Goal: Information Seeking & Learning: Check status

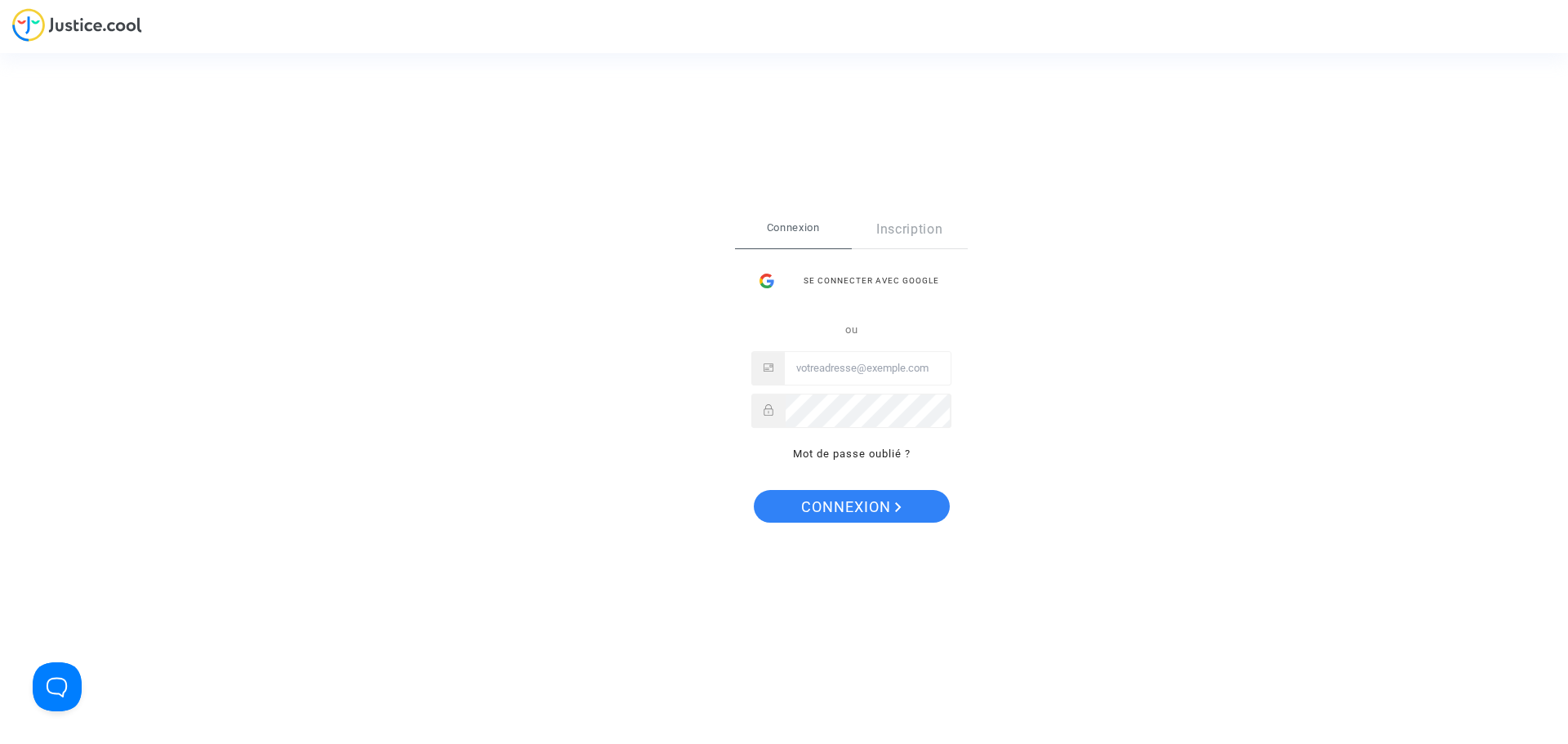
click at [851, 363] on input "Email" at bounding box center [868, 368] width 166 height 33
type input "hannaghommidh@gmail.com"
click at [754, 490] on button "Connexion" at bounding box center [852, 506] width 196 height 33
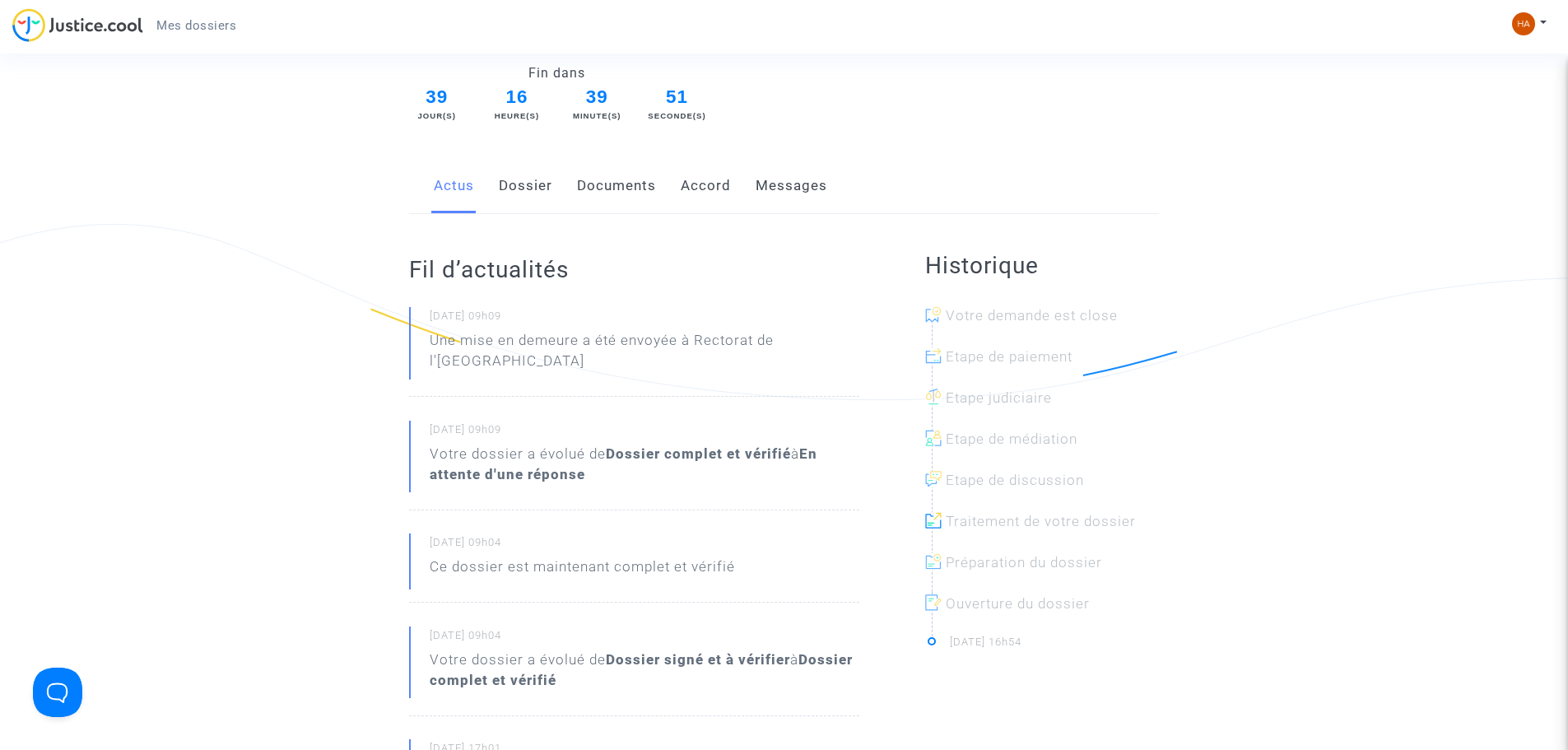
scroll to position [247, 0]
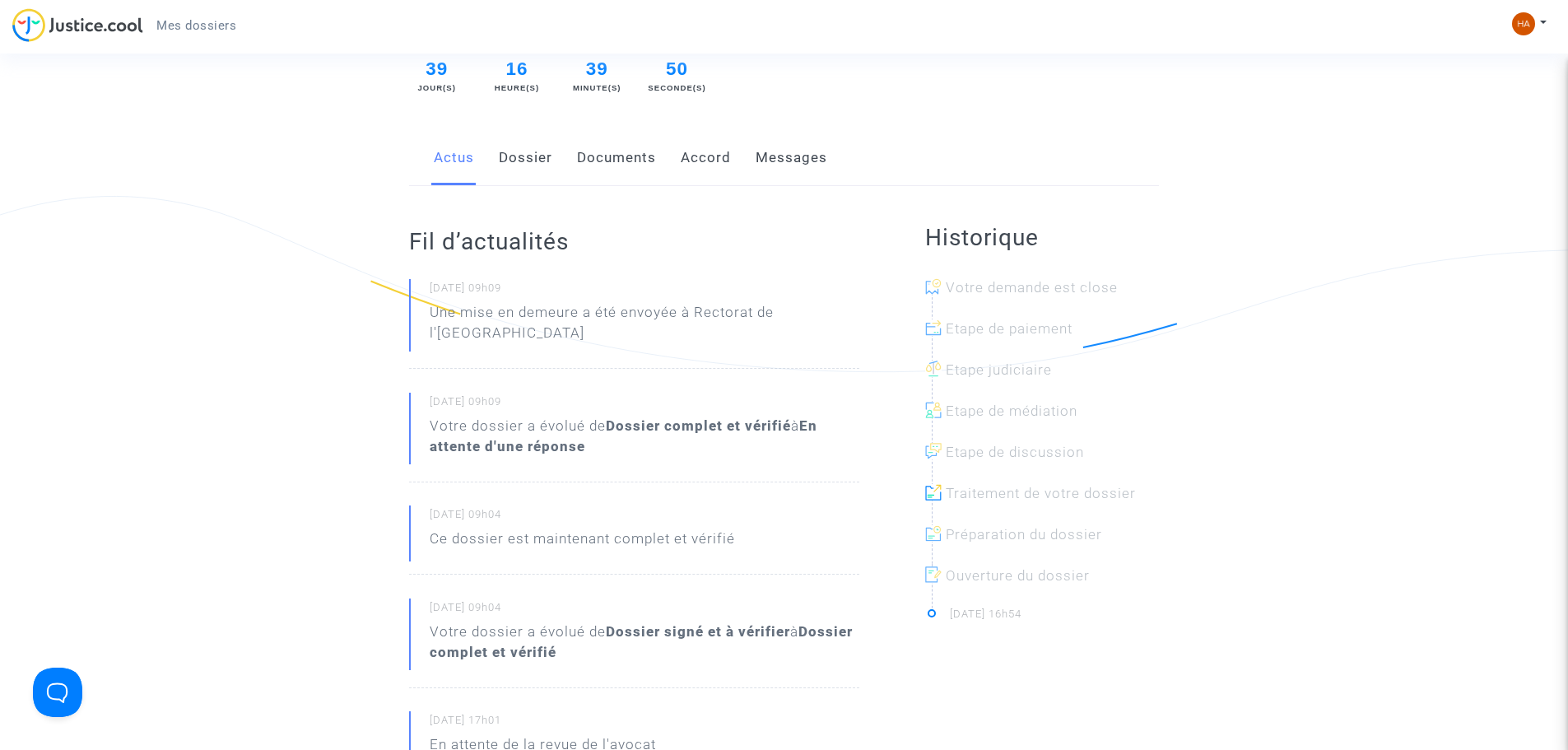
click at [1019, 584] on div at bounding box center [1048, 590] width 234 height 52
click at [1061, 486] on div at bounding box center [1048, 506] width 234 height 41
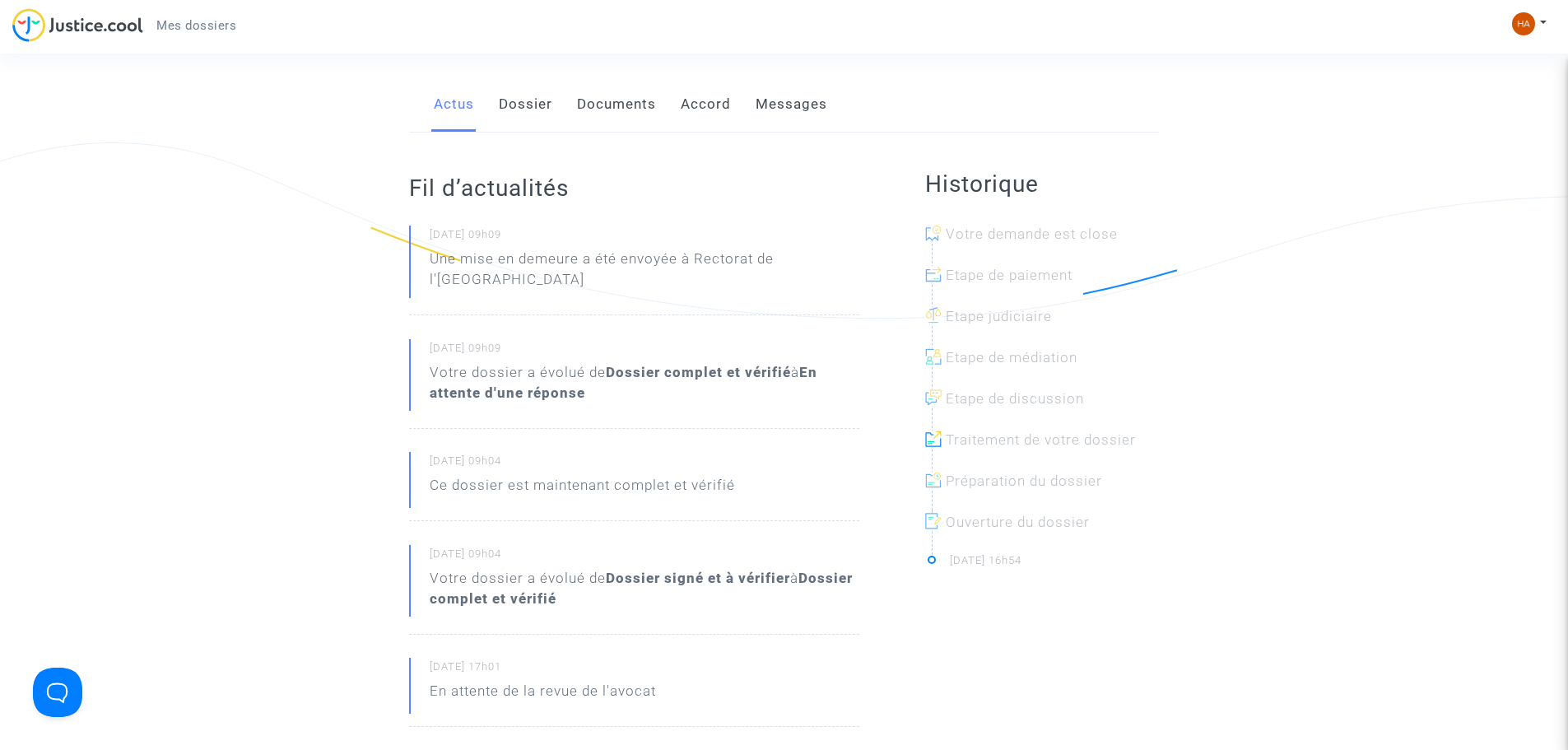
scroll to position [329, 0]
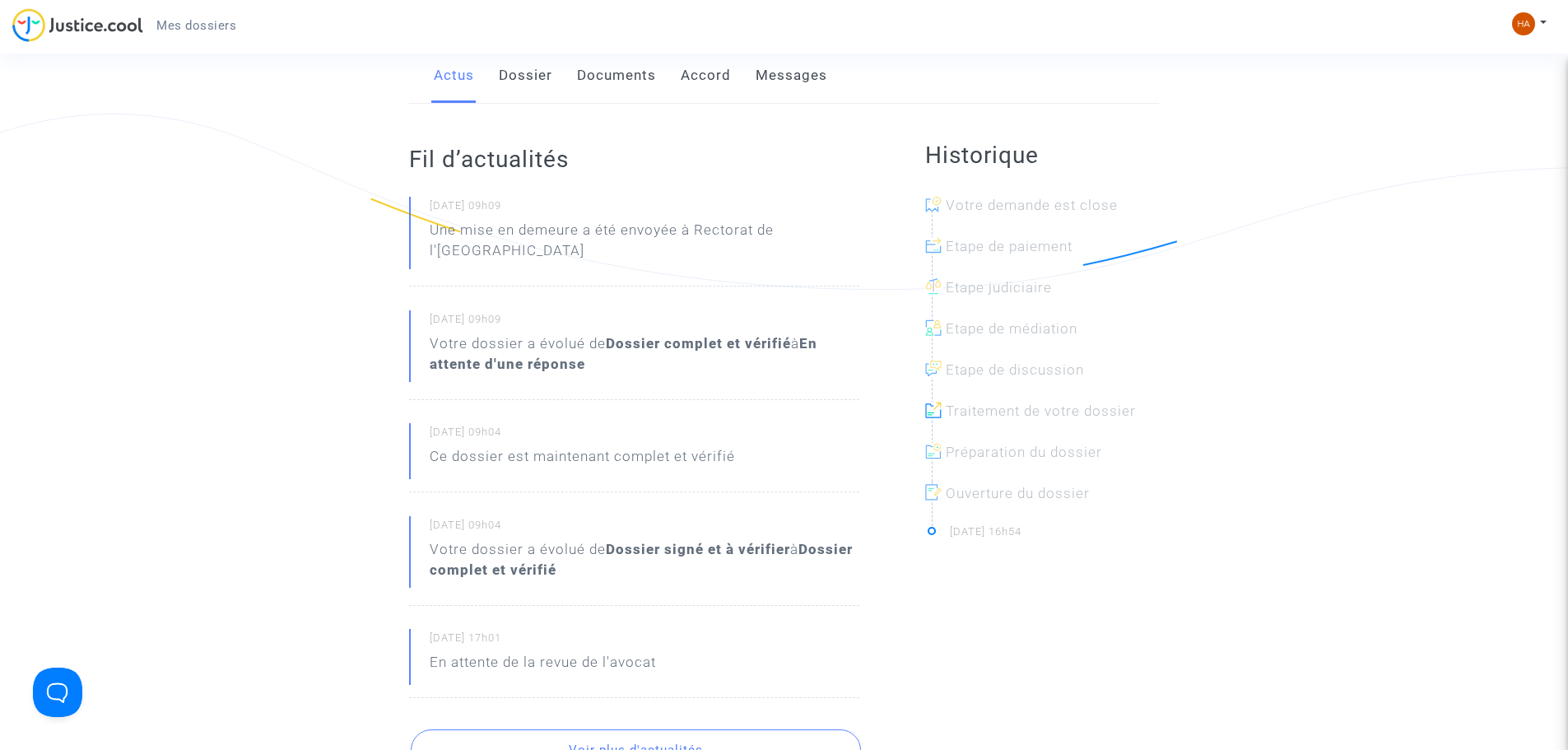
click at [1064, 372] on div at bounding box center [1048, 383] width 234 height 41
click at [1063, 379] on div at bounding box center [1048, 383] width 234 height 41
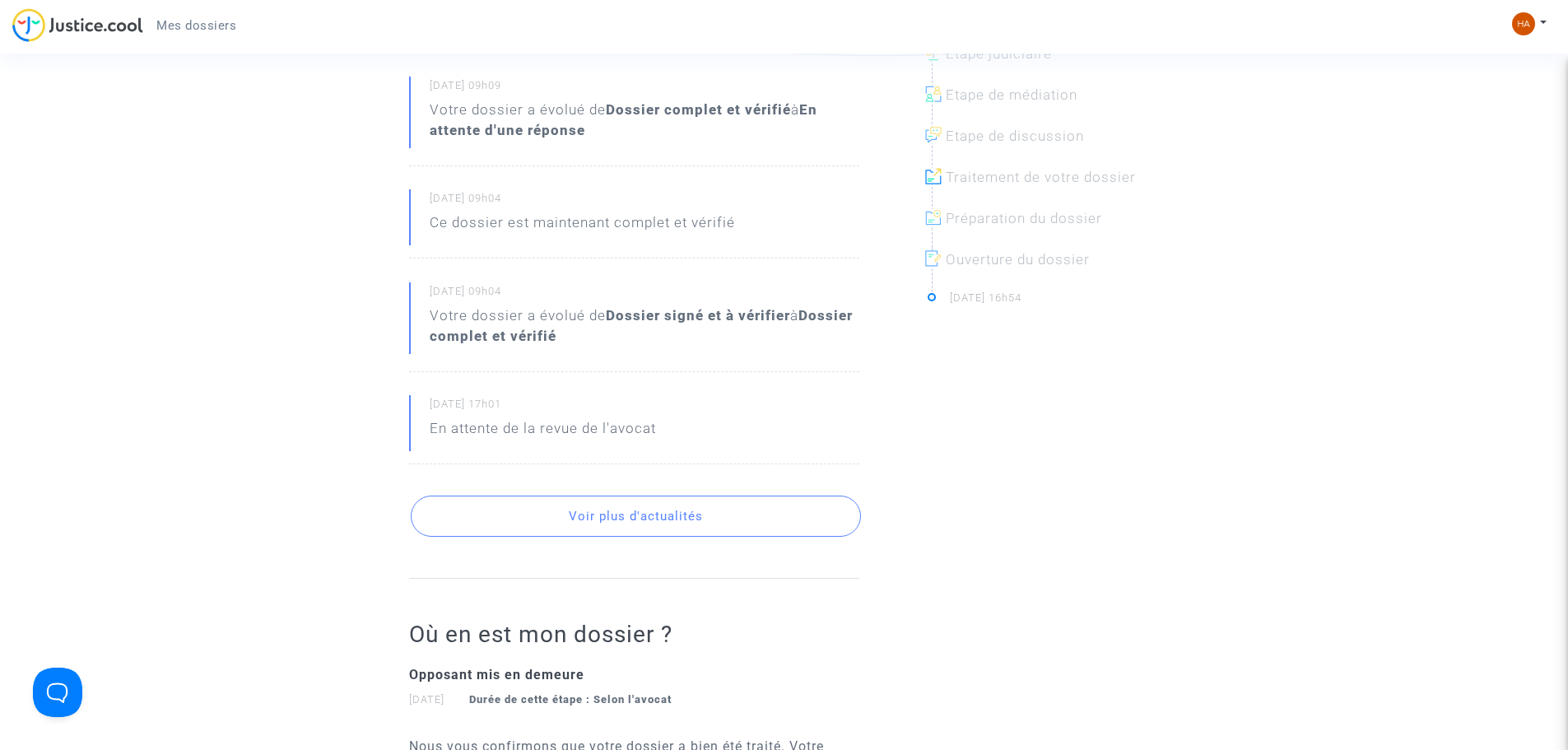
scroll to position [576, 0]
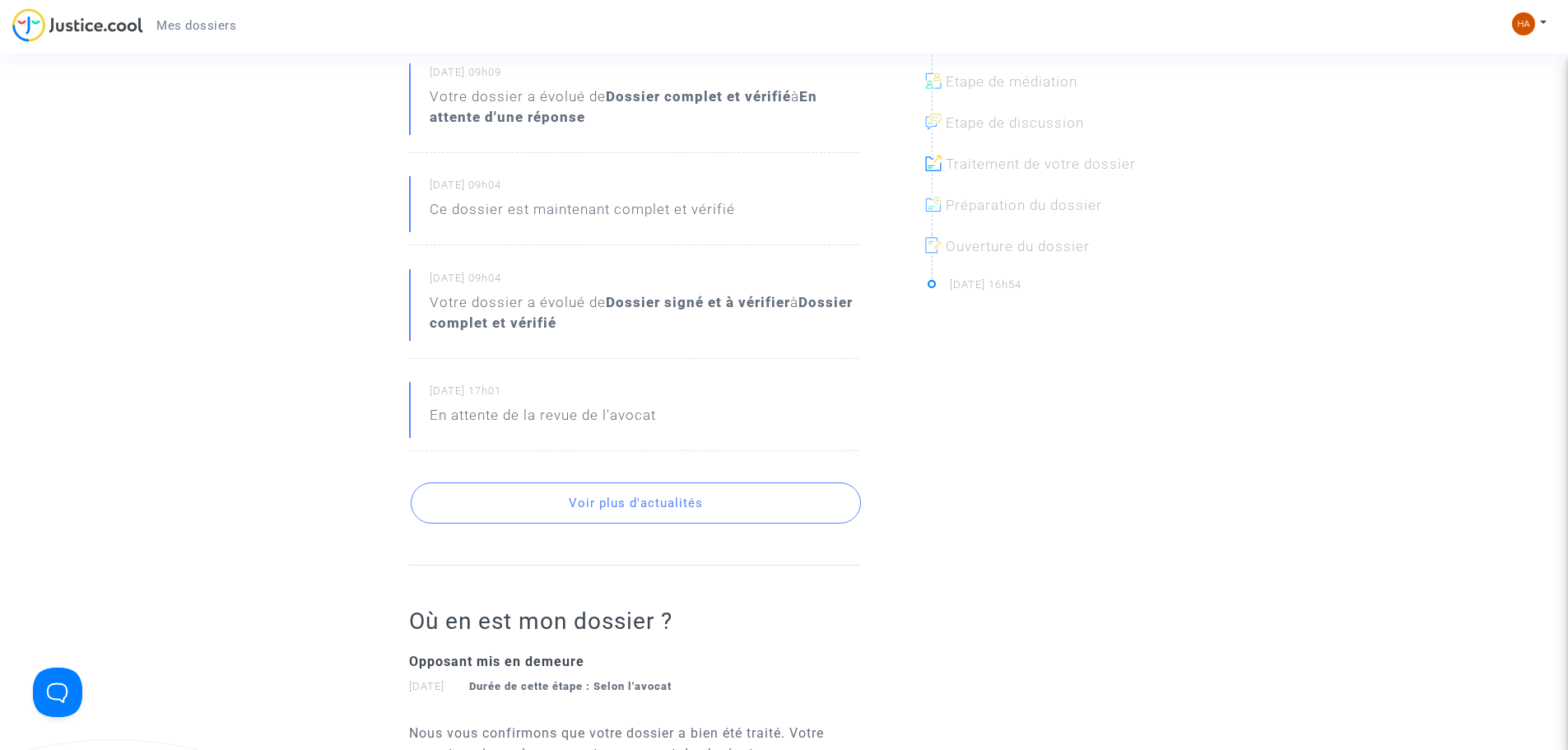
click at [778, 506] on button "Voir plus d'actualités" at bounding box center [635, 503] width 450 height 41
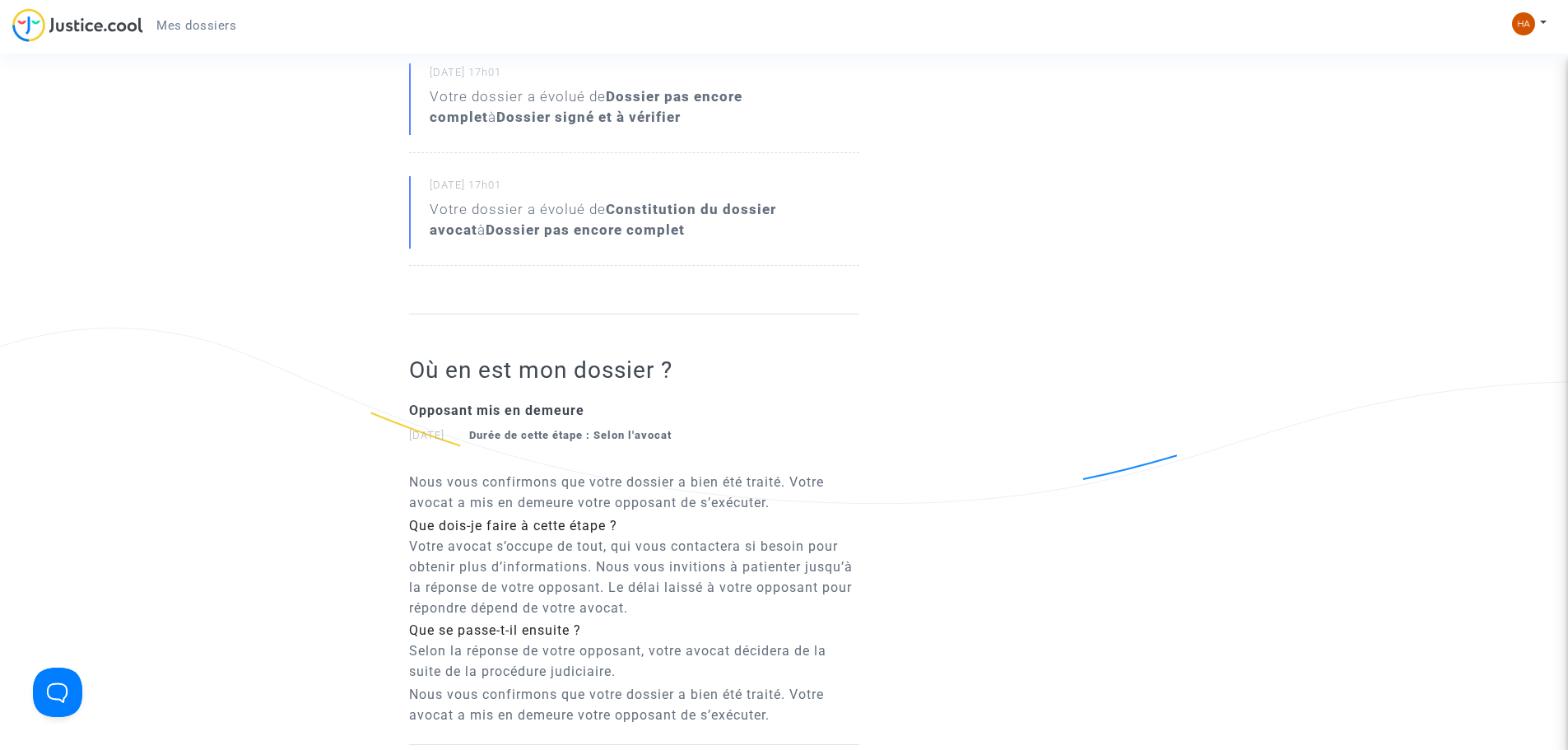
scroll to position [1152, 0]
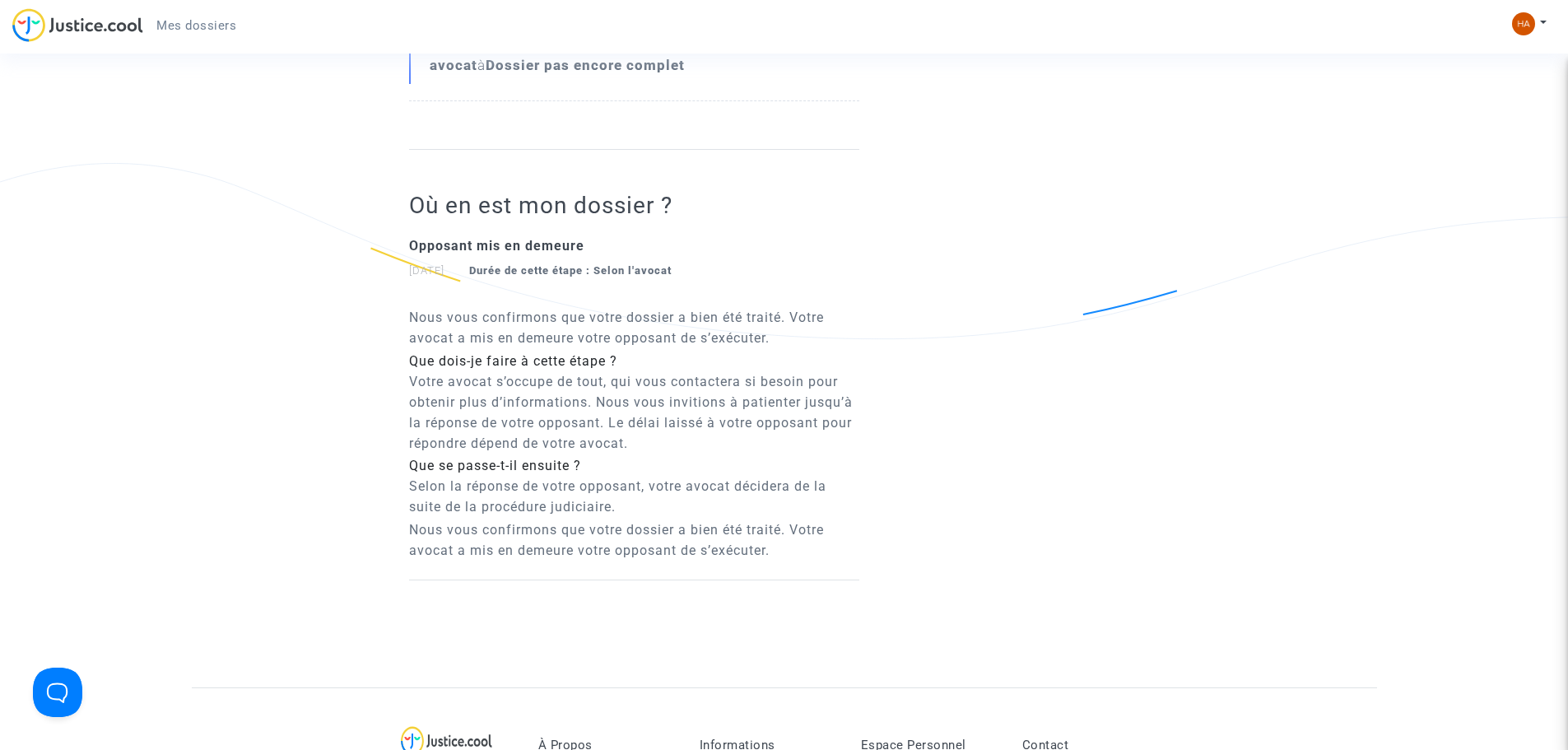
drag, startPoint x: 448, startPoint y: 389, endPoint x: 820, endPoint y: 439, distance: 375.3
click at [820, 439] on p "Votre avocat s’occupe de tout, qui vous contactera si besoin pour obtenir plus …" at bounding box center [633, 412] width 450 height 82
drag, startPoint x: 820, startPoint y: 439, endPoint x: 480, endPoint y: 417, distance: 340.7
click at [480, 417] on p "Votre avocat s’occupe de tout, qui vous contactera si besoin pour obtenir plus …" at bounding box center [633, 412] width 450 height 82
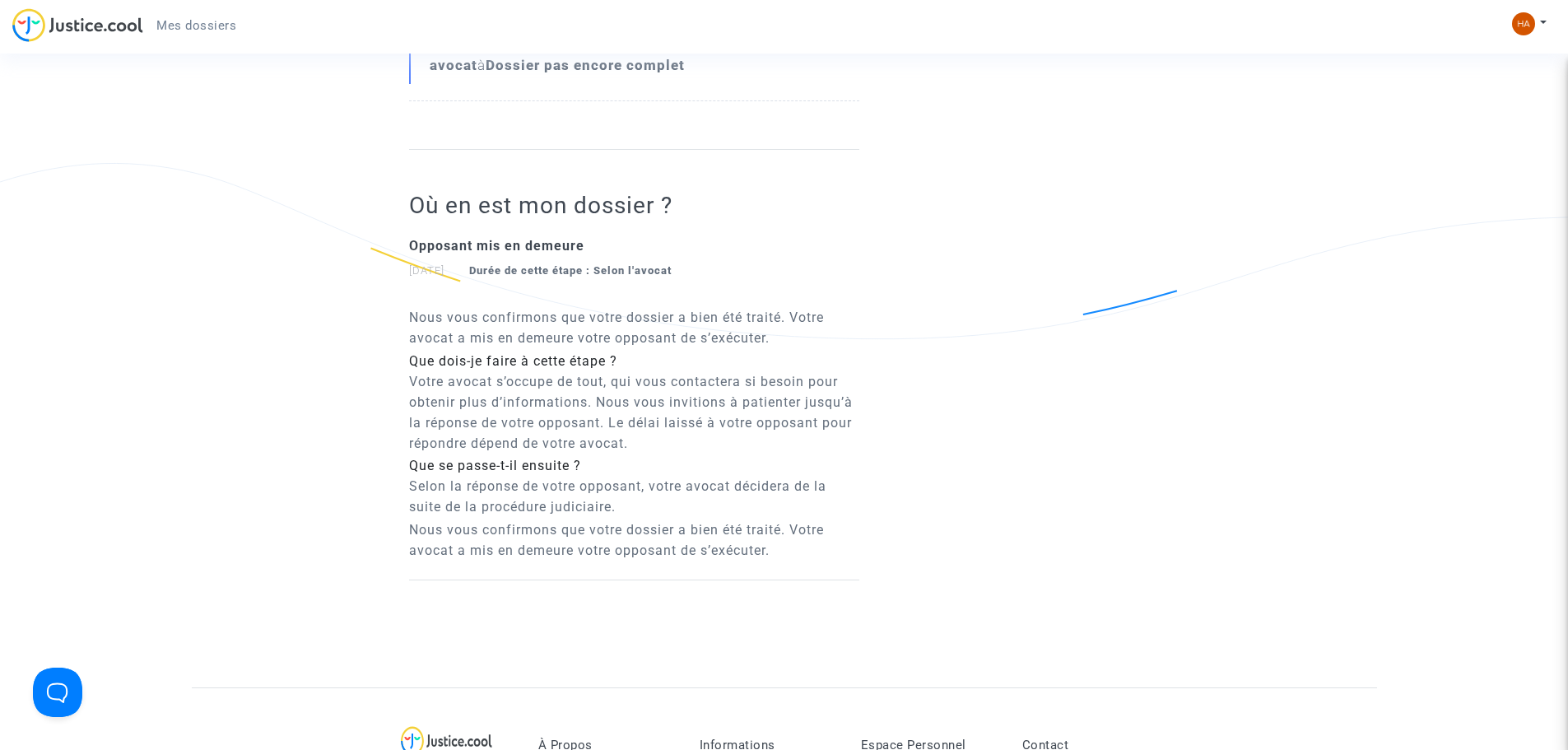
drag, startPoint x: 416, startPoint y: 488, endPoint x: 867, endPoint y: 548, distance: 455.0
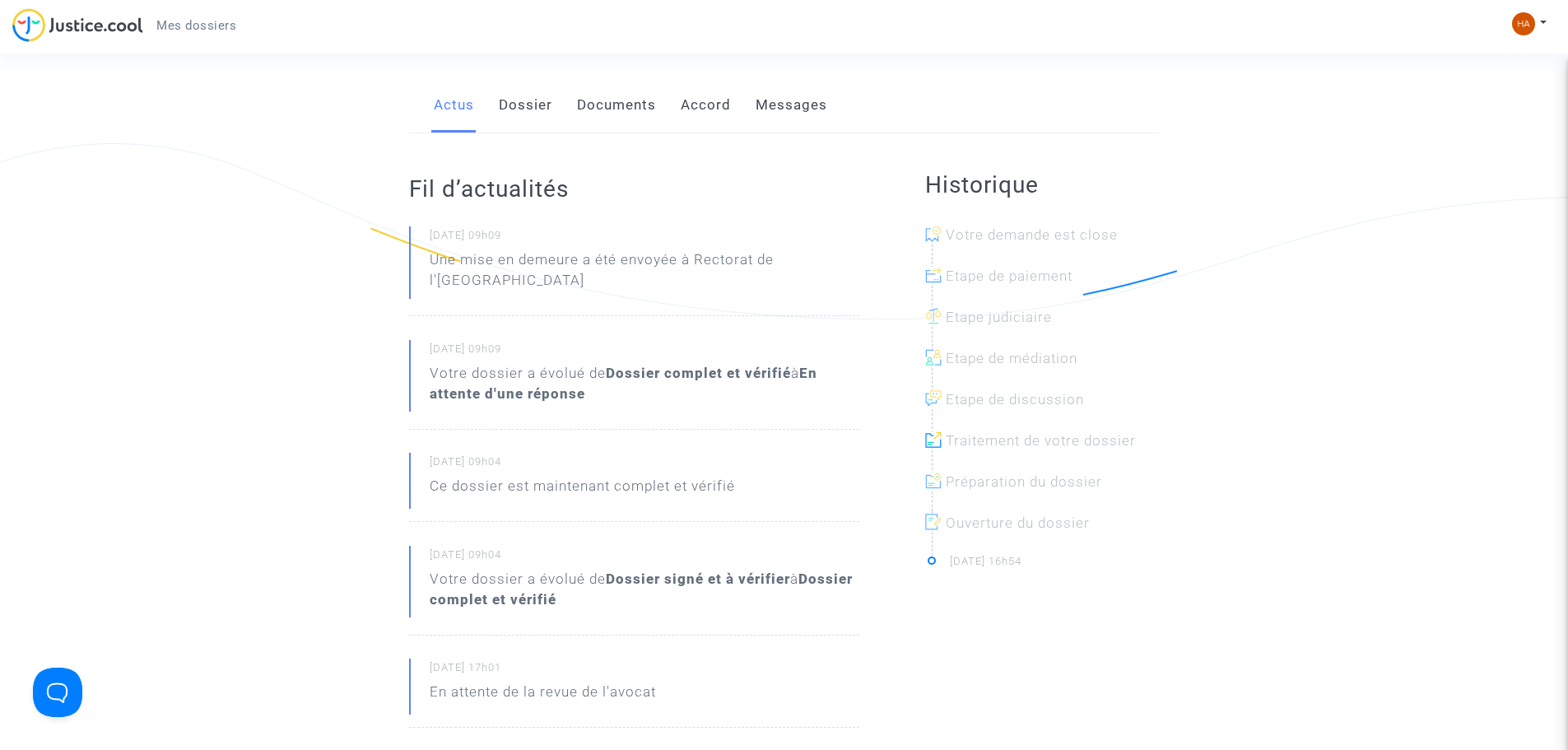
scroll to position [0, 0]
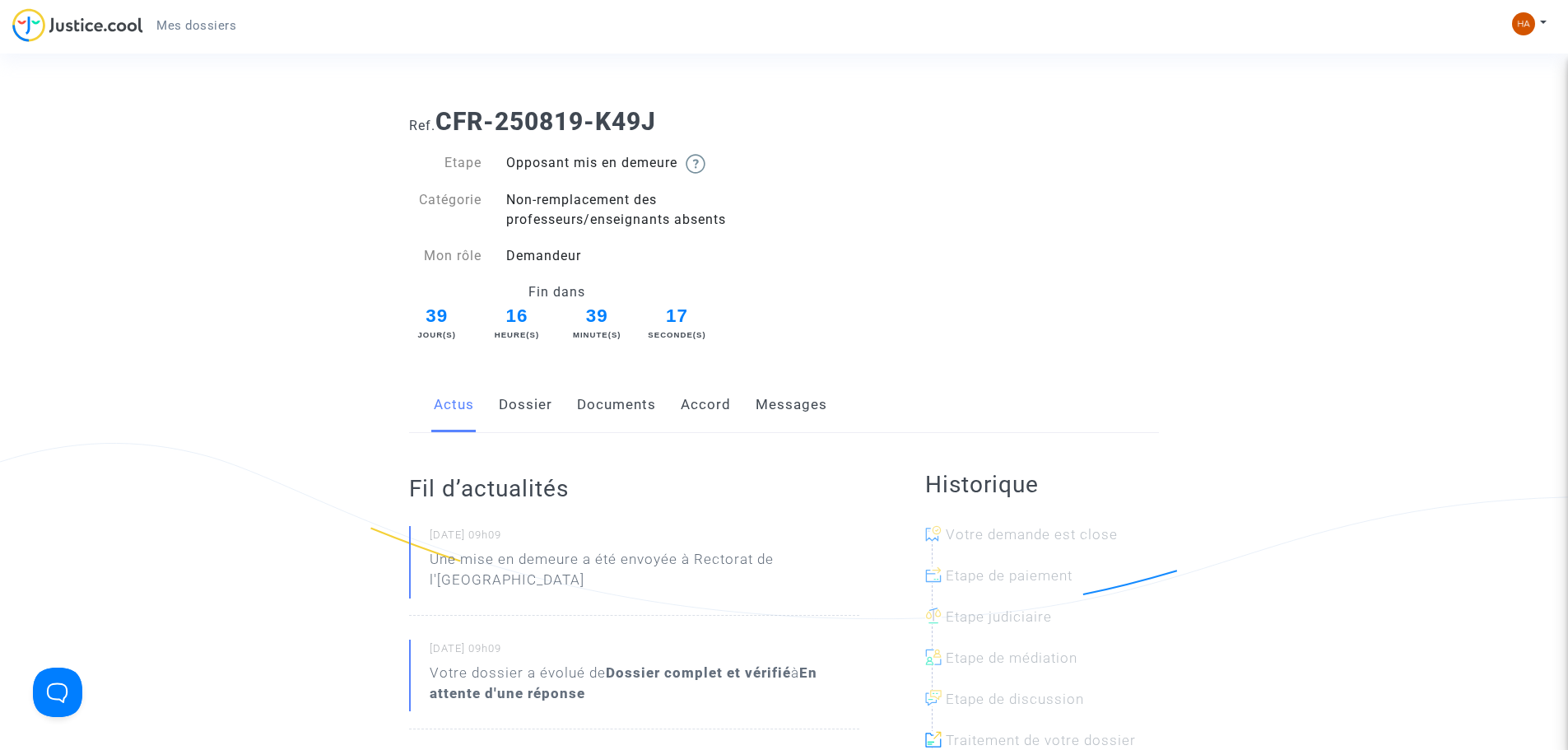
click at [521, 406] on link "Dossier" at bounding box center [525, 405] width 53 height 54
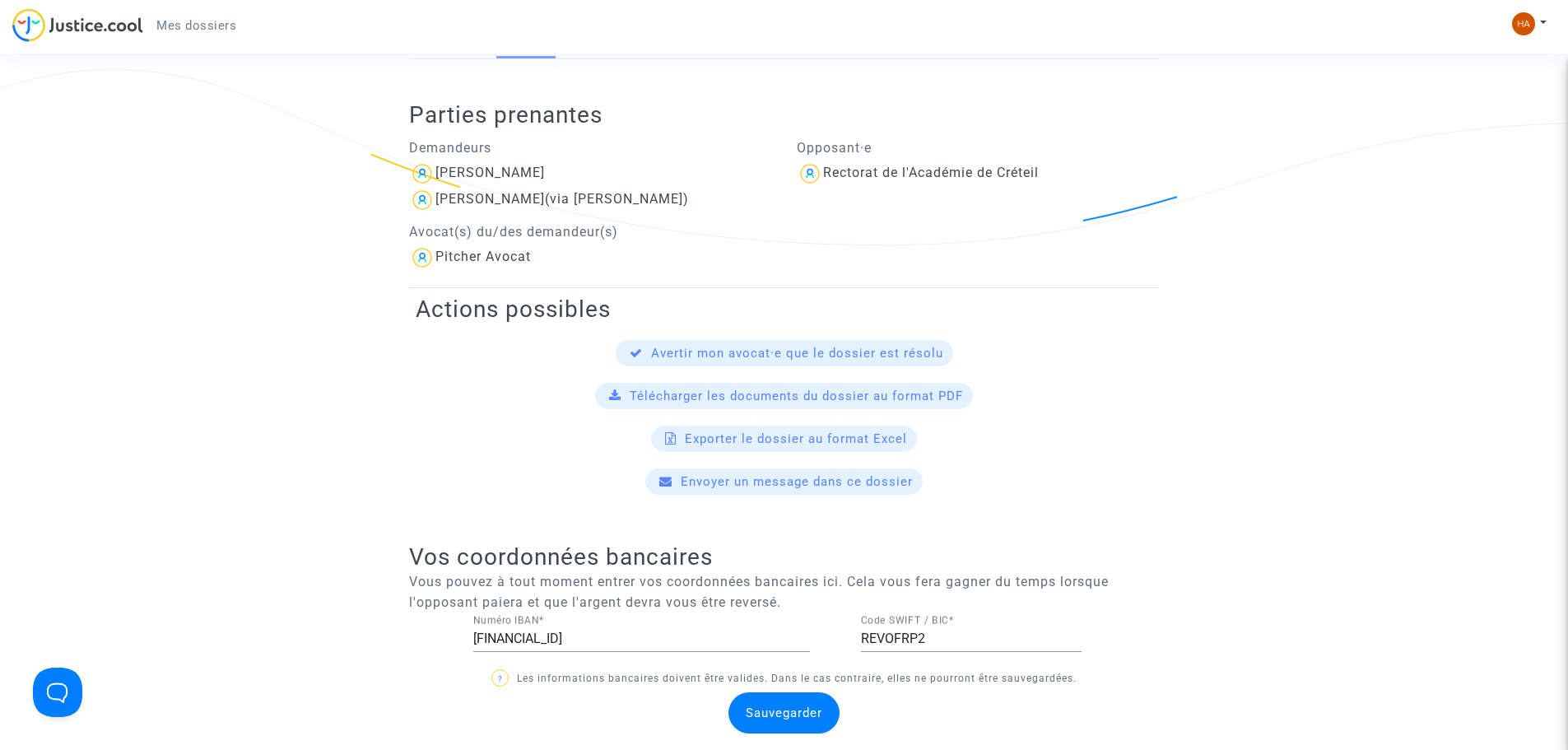
scroll to position [411, 0]
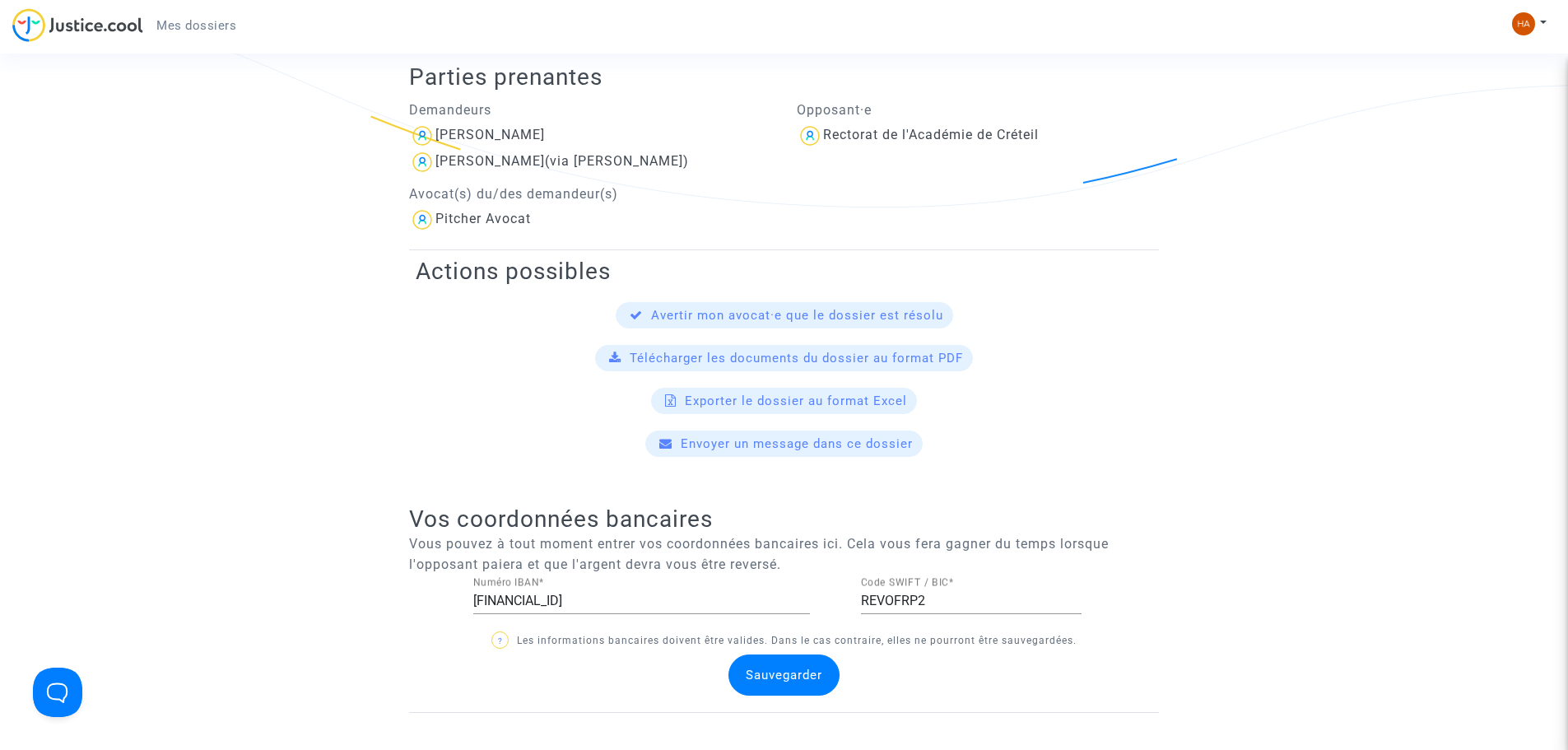
click at [836, 369] on div "Télécharger les documents du dossier au format PDF" at bounding box center [784, 357] width 377 height 26
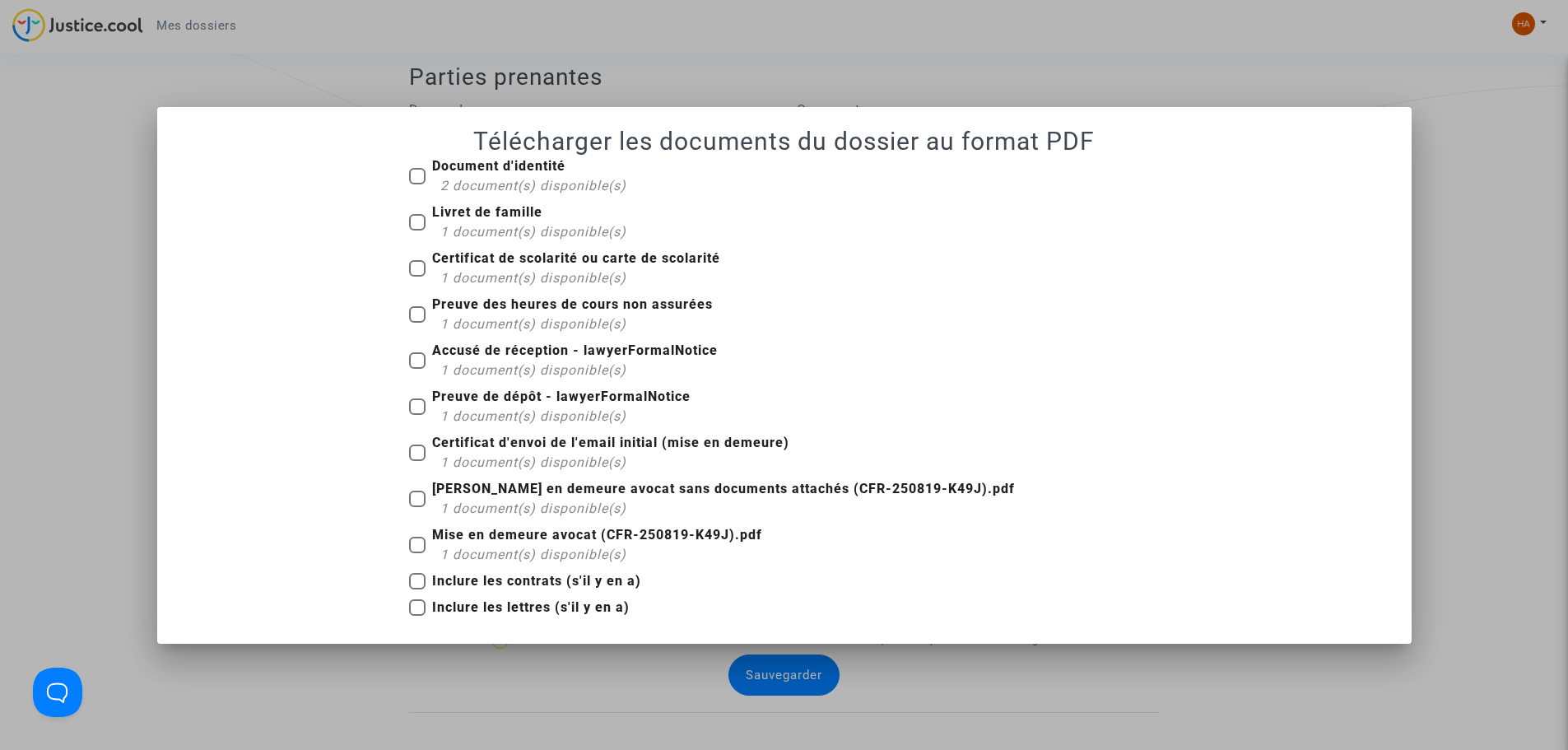
click at [513, 674] on div at bounding box center [784, 375] width 1568 height 750
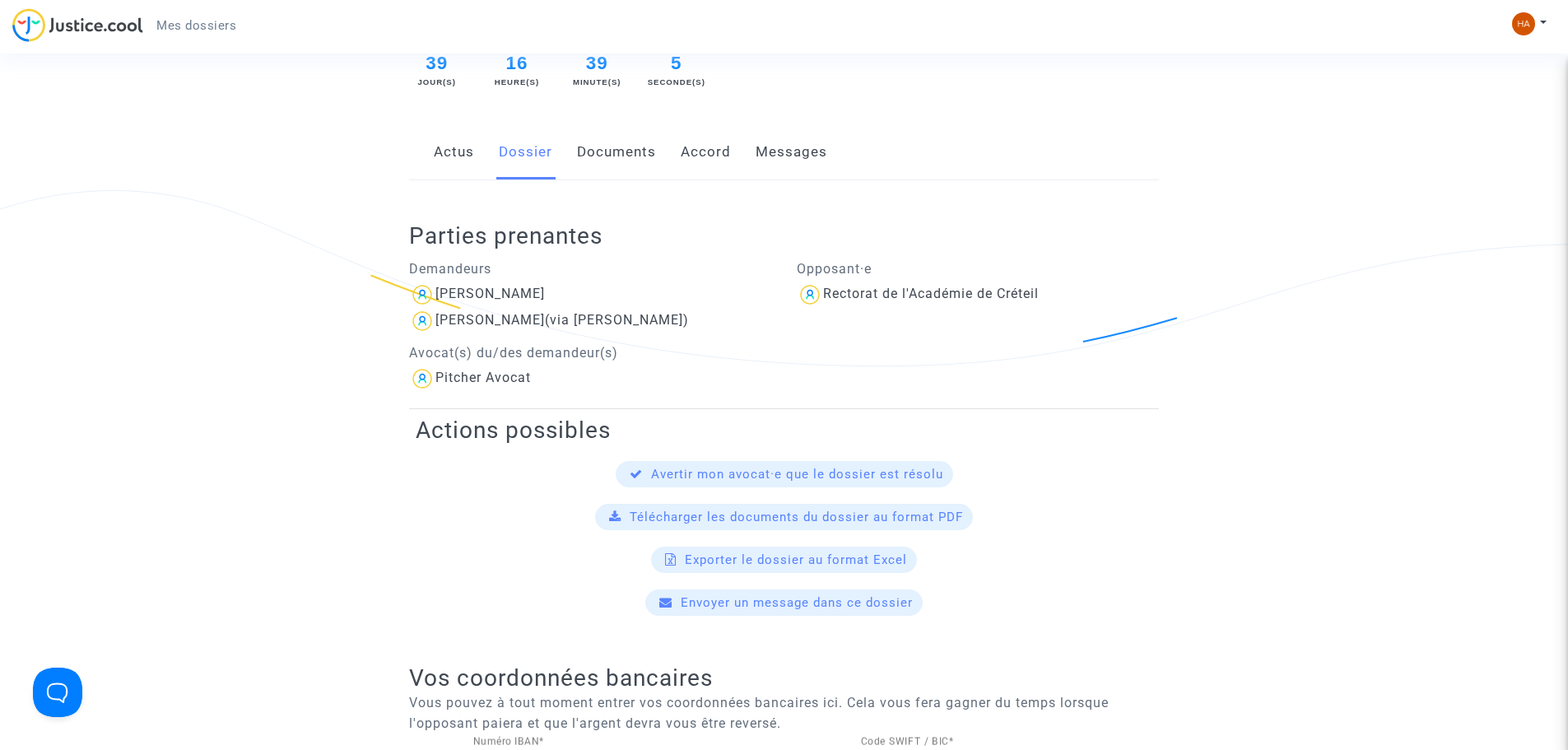
scroll to position [82, 0]
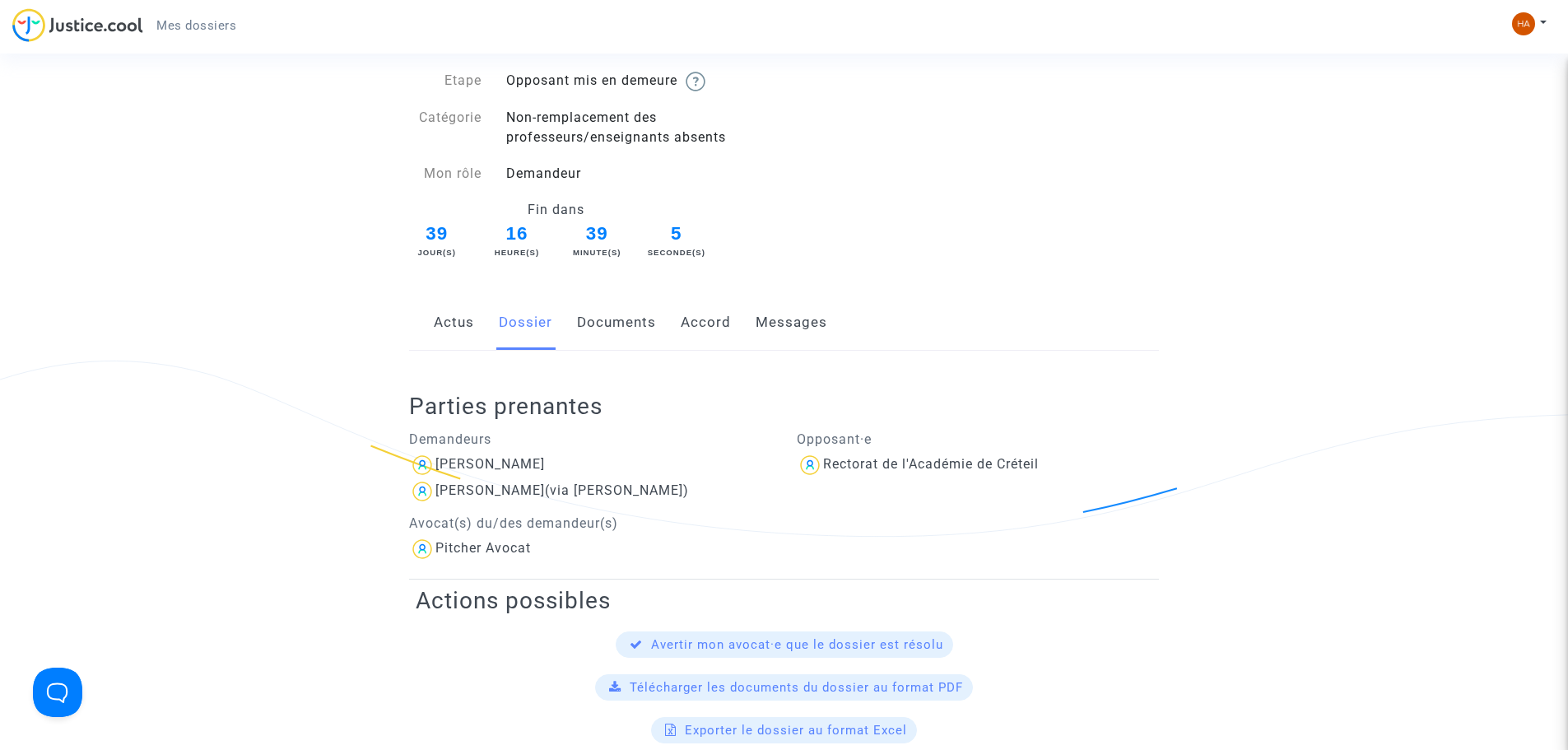
click at [637, 329] on link "Documents" at bounding box center [616, 323] width 79 height 54
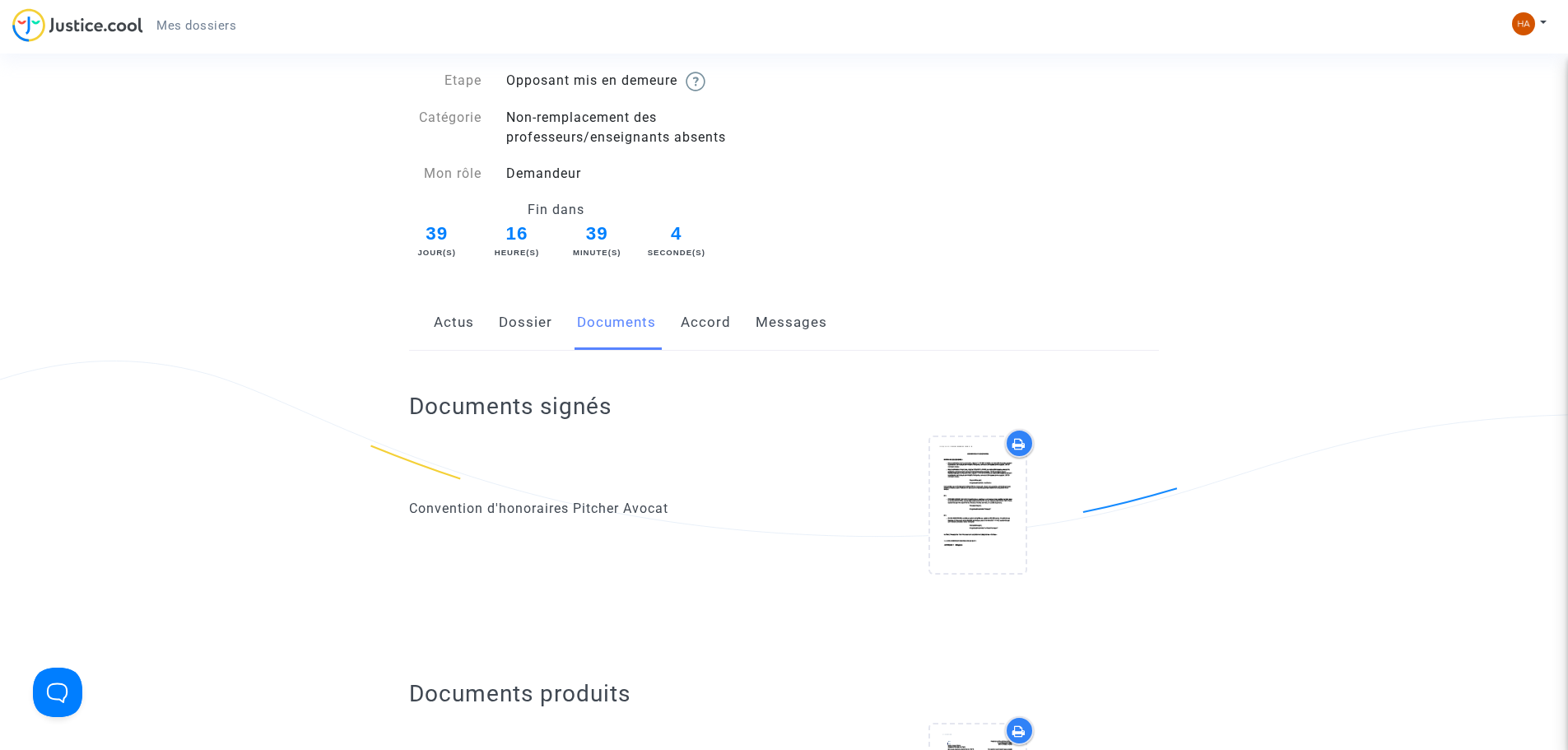
scroll to position [247, 0]
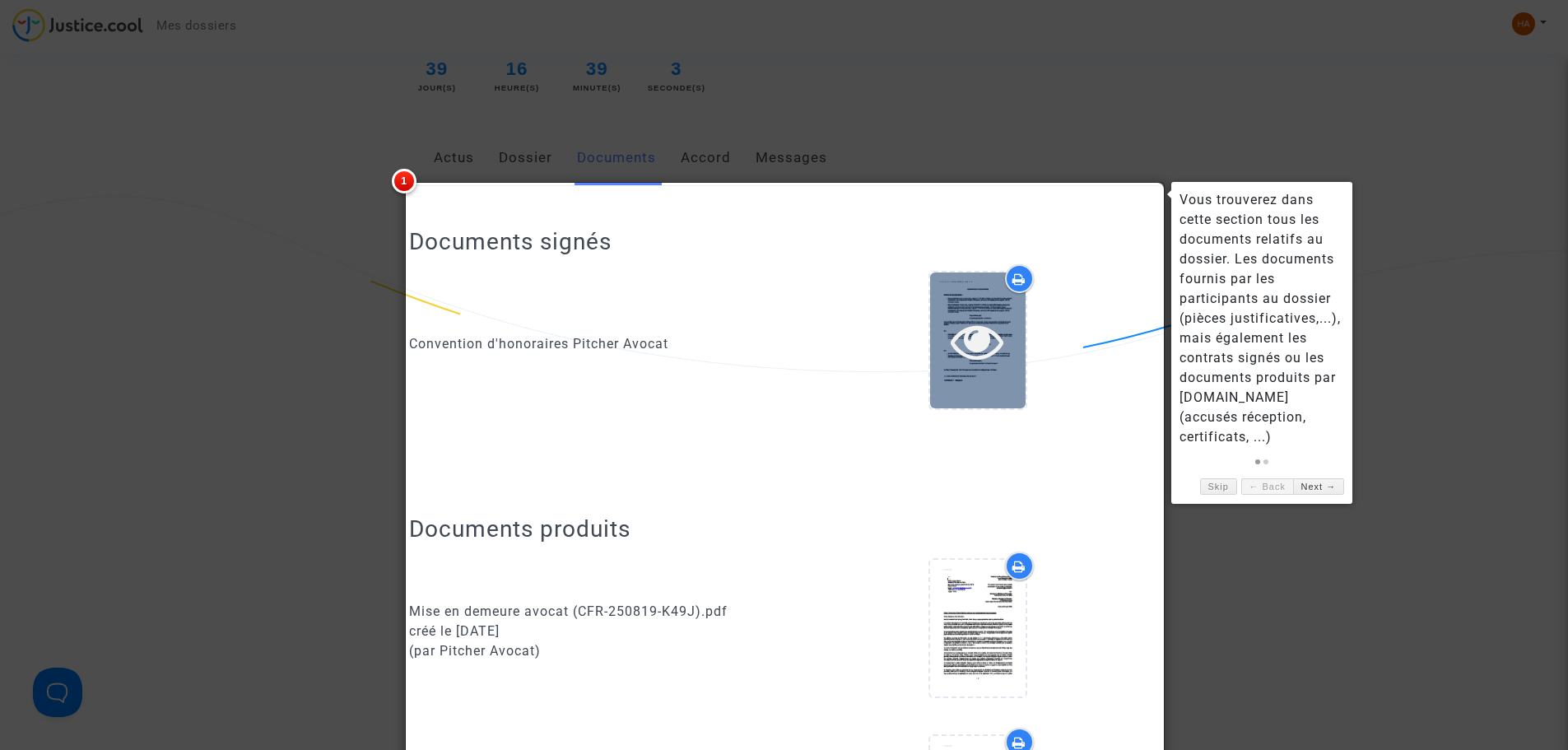
click at [984, 350] on icon at bounding box center [977, 340] width 53 height 52
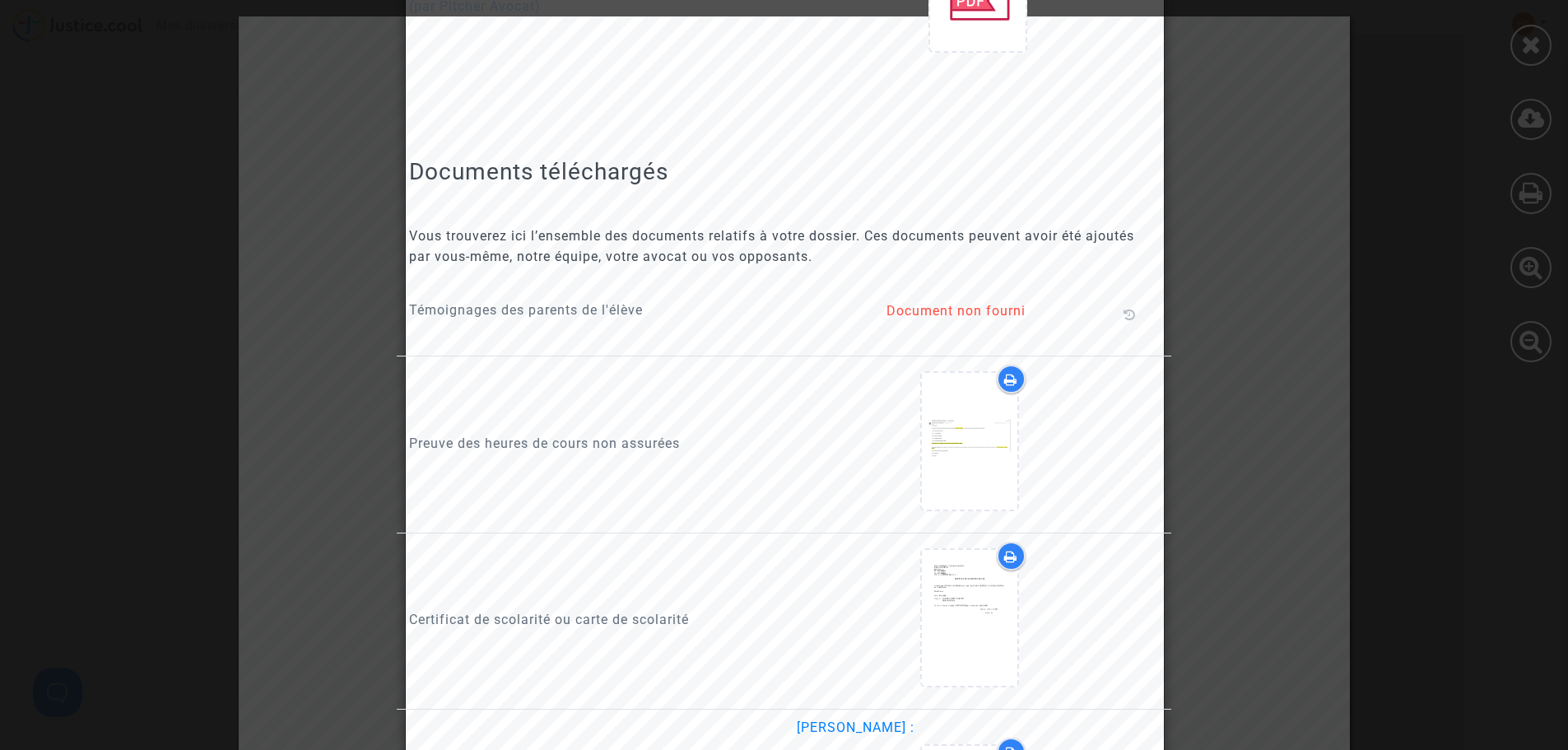
scroll to position [1235, 0]
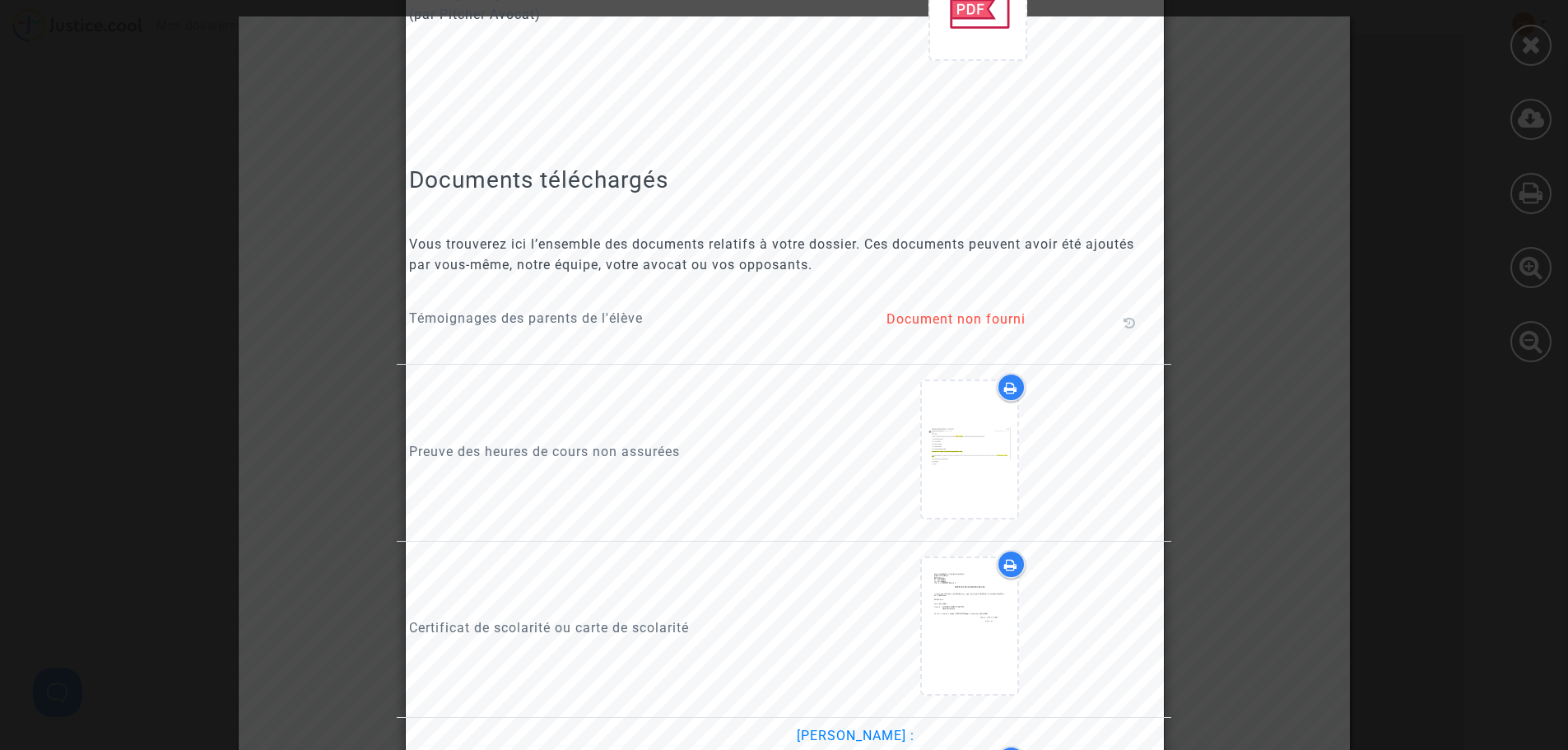
click at [1537, 335] on div at bounding box center [784, 375] width 1568 height 750
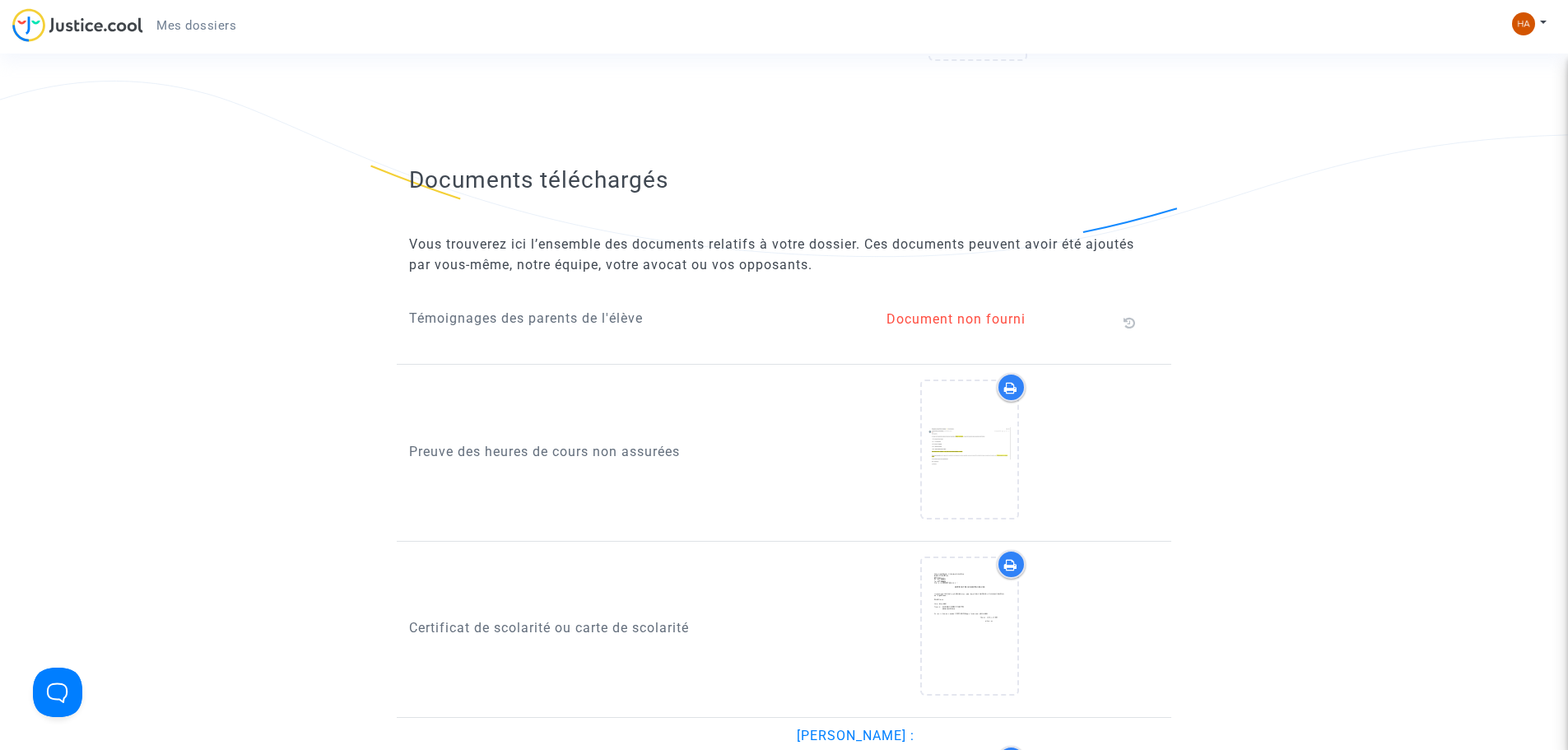
click at [1537, 335] on div at bounding box center [784, 375] width 1568 height 750
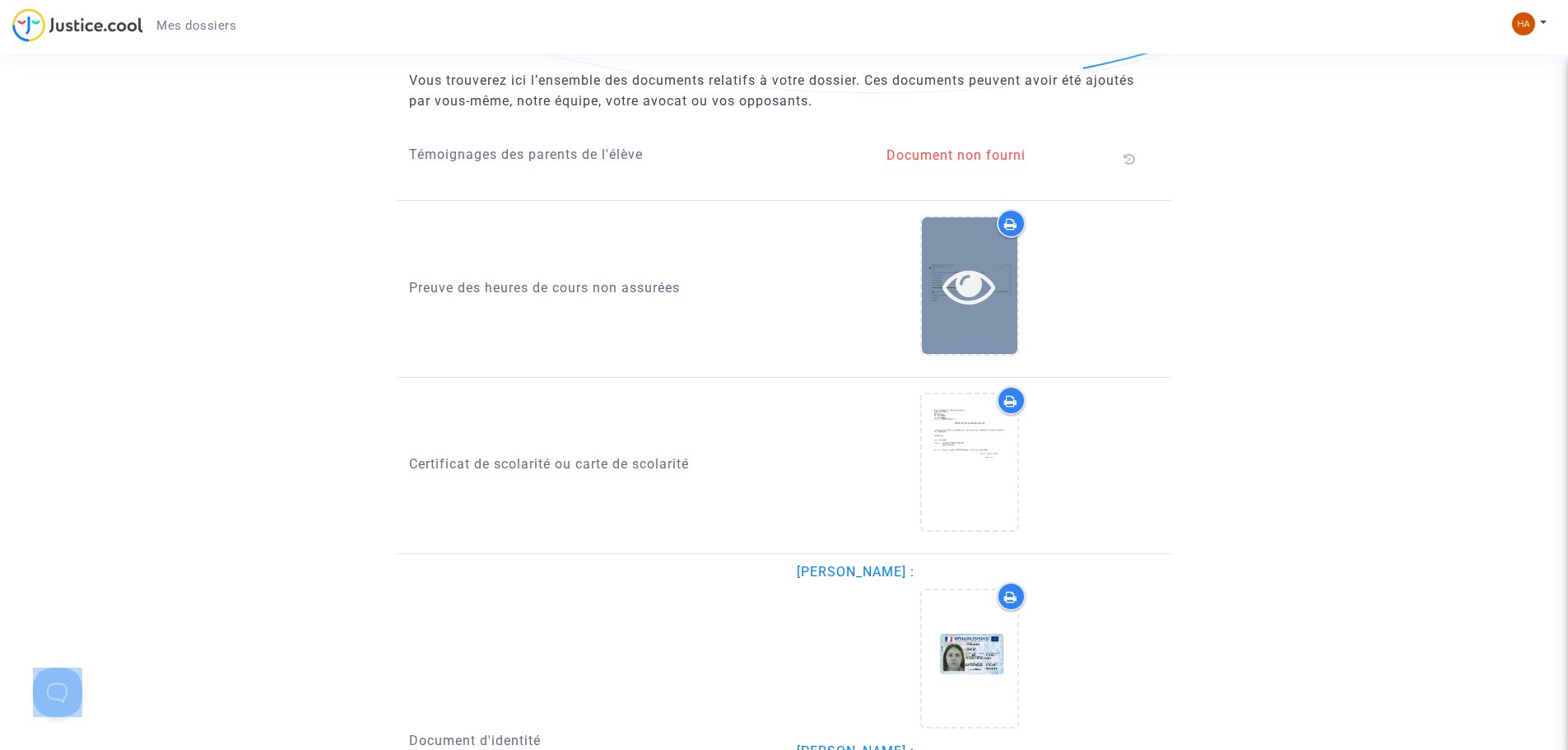
scroll to position [1399, 0]
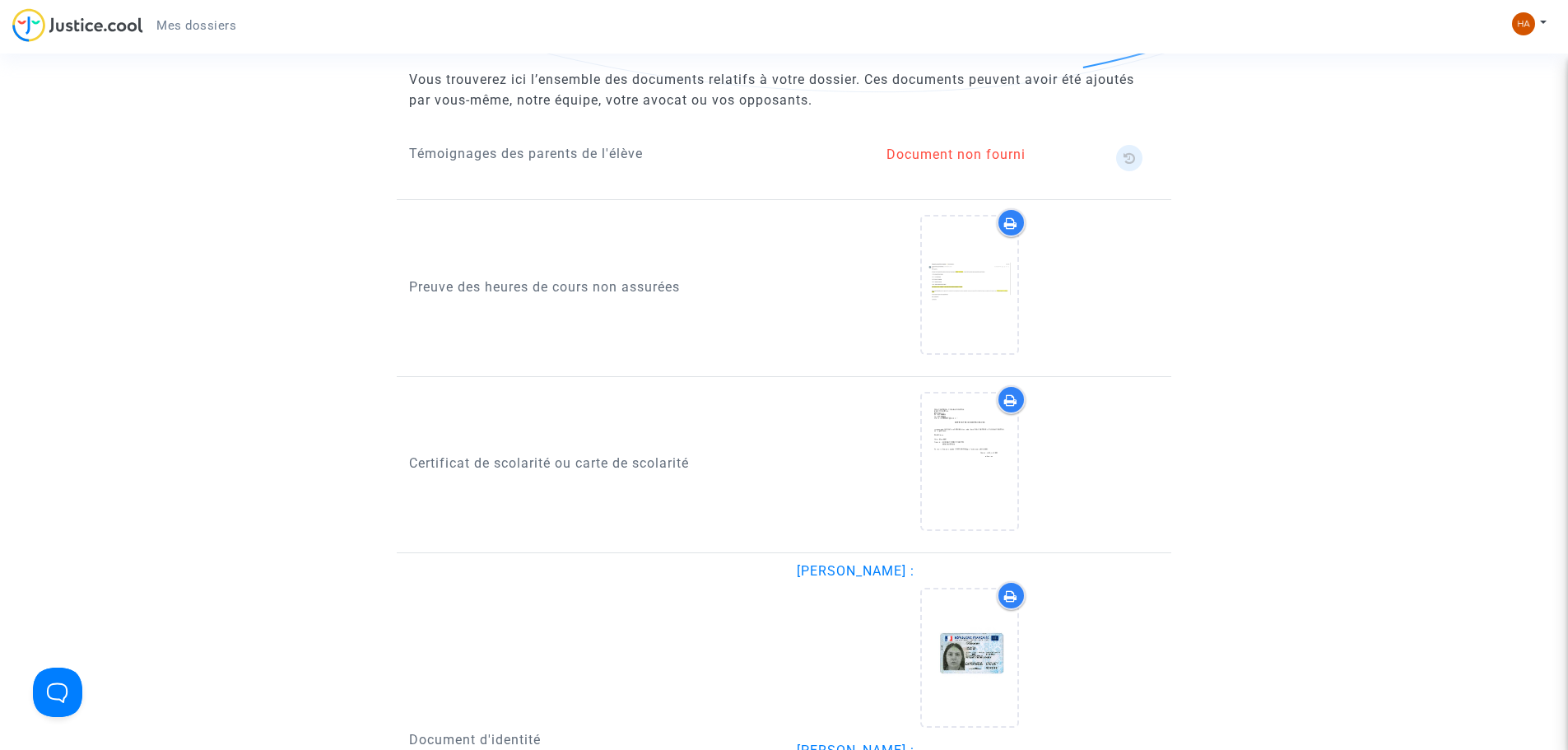
click at [1121, 160] on span at bounding box center [1129, 158] width 26 height 26
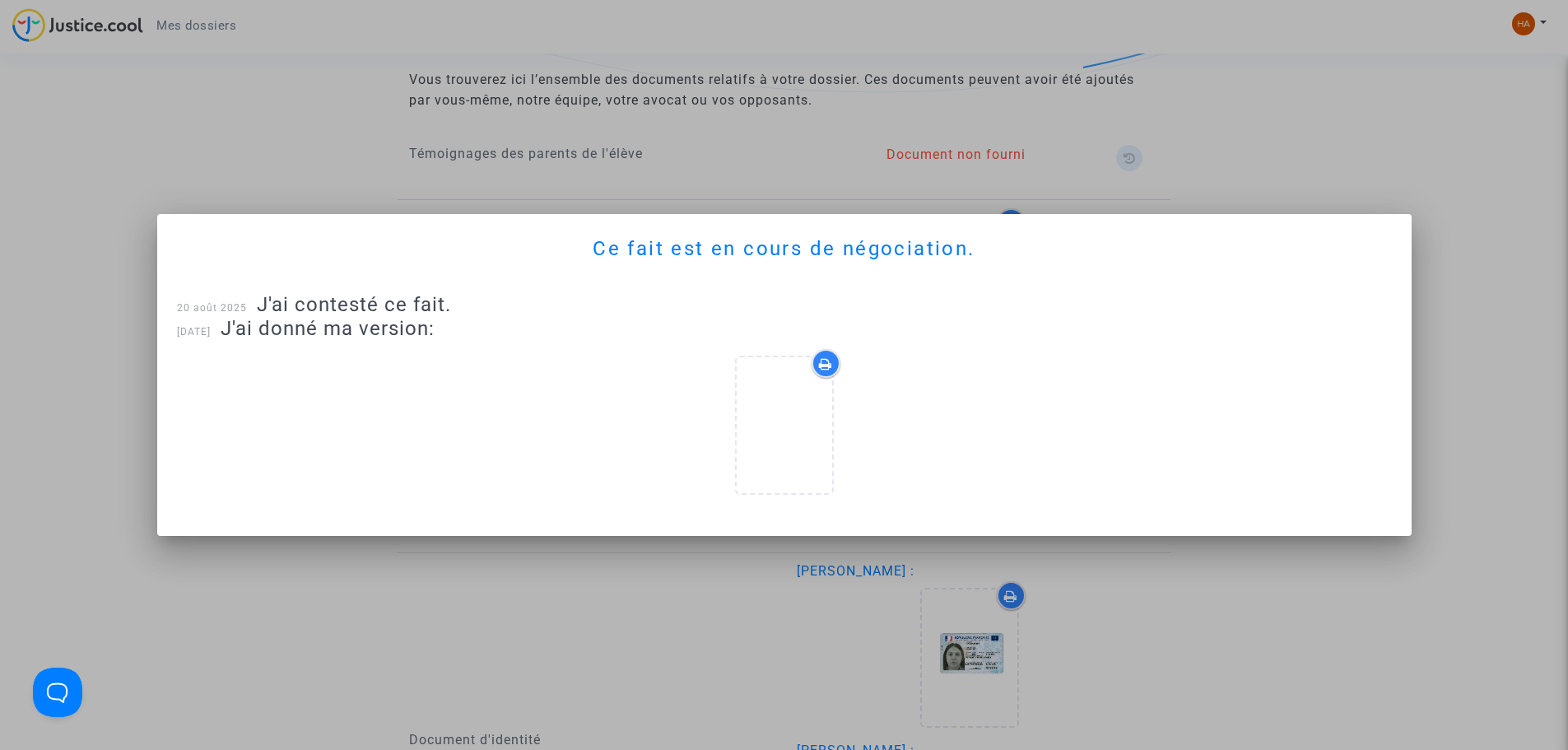
scroll to position [0, 0]
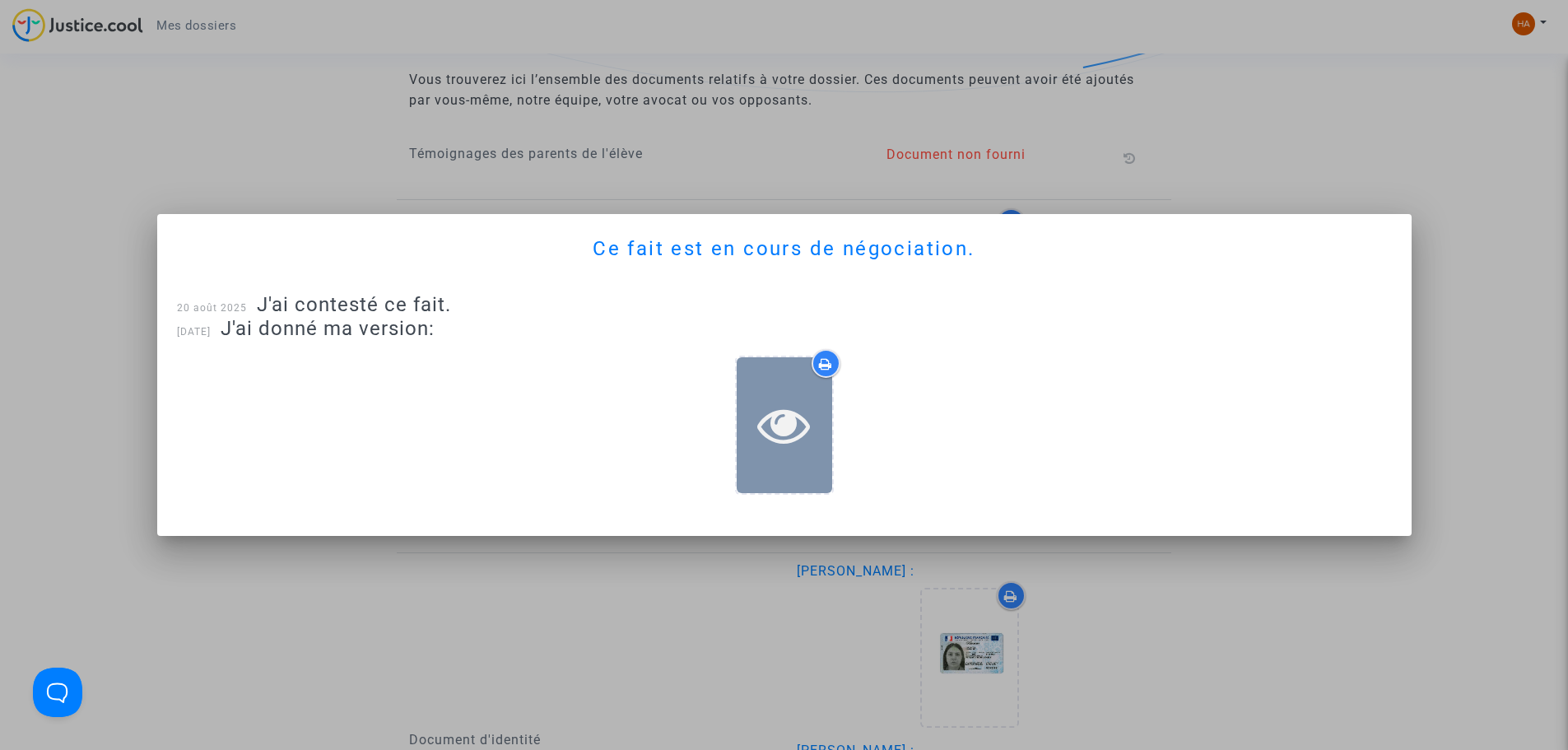
click at [770, 389] on div at bounding box center [784, 425] width 95 height 136
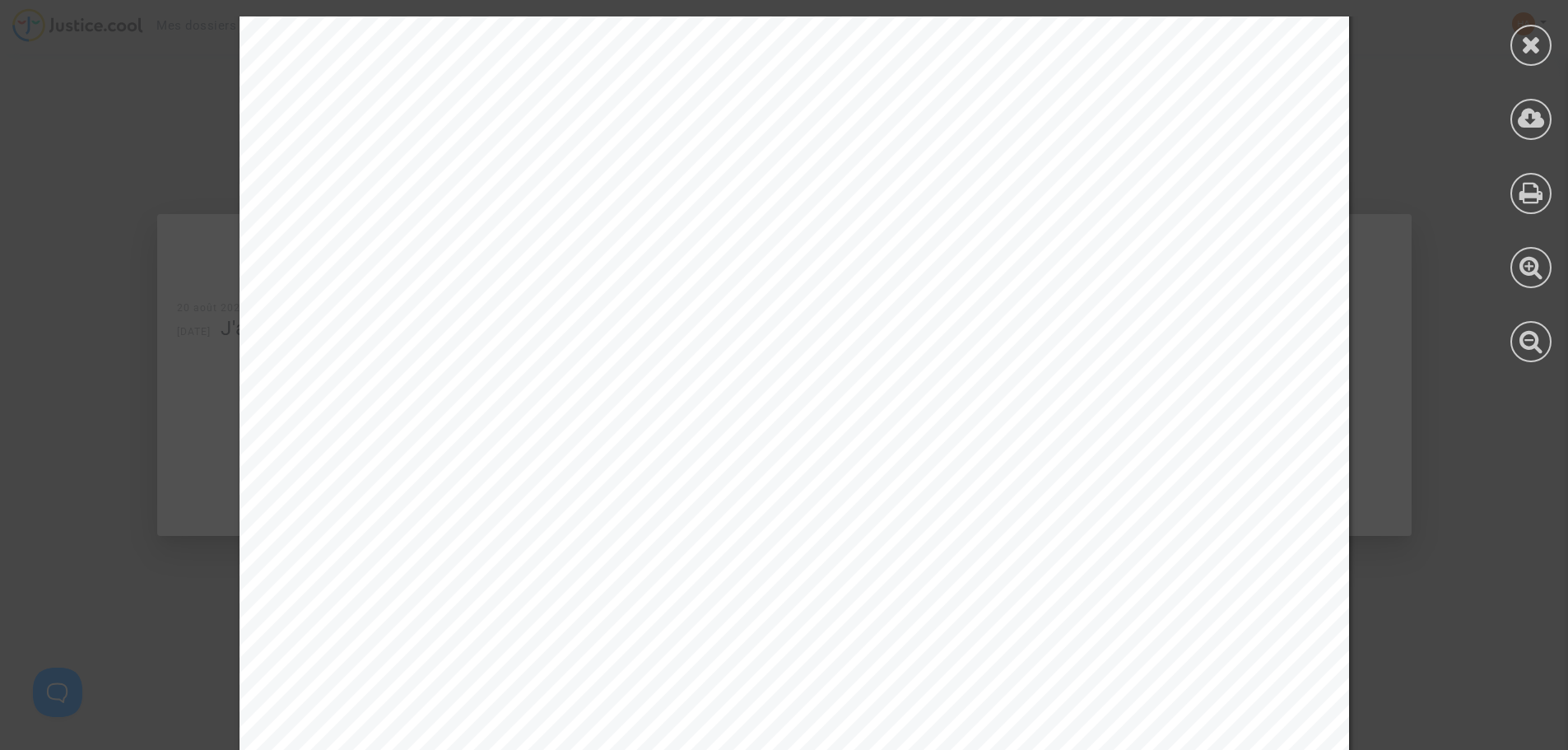
scroll to position [576, 0]
click at [1516, 58] on div at bounding box center [1530, 45] width 41 height 41
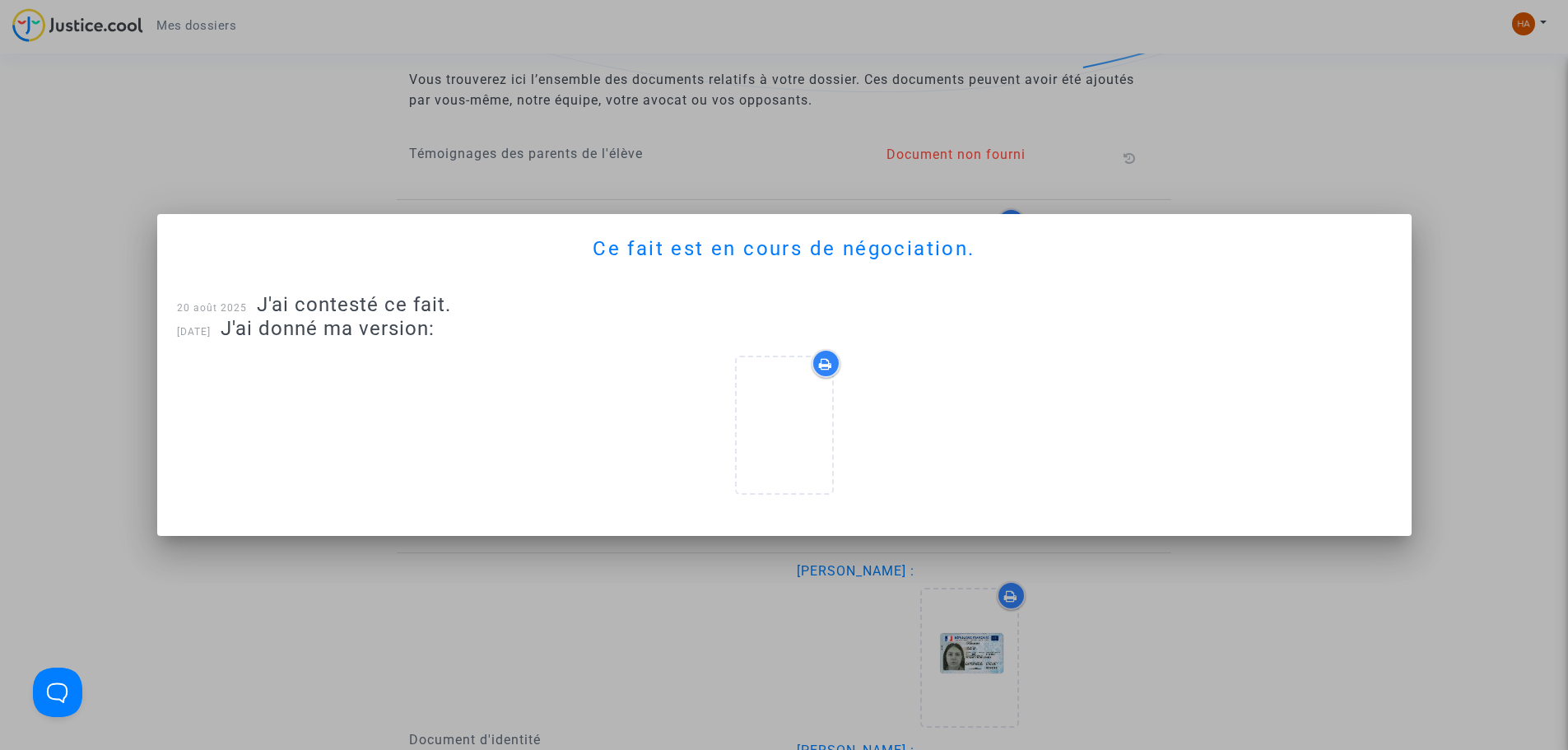
click at [1311, 110] on div at bounding box center [784, 375] width 1568 height 750
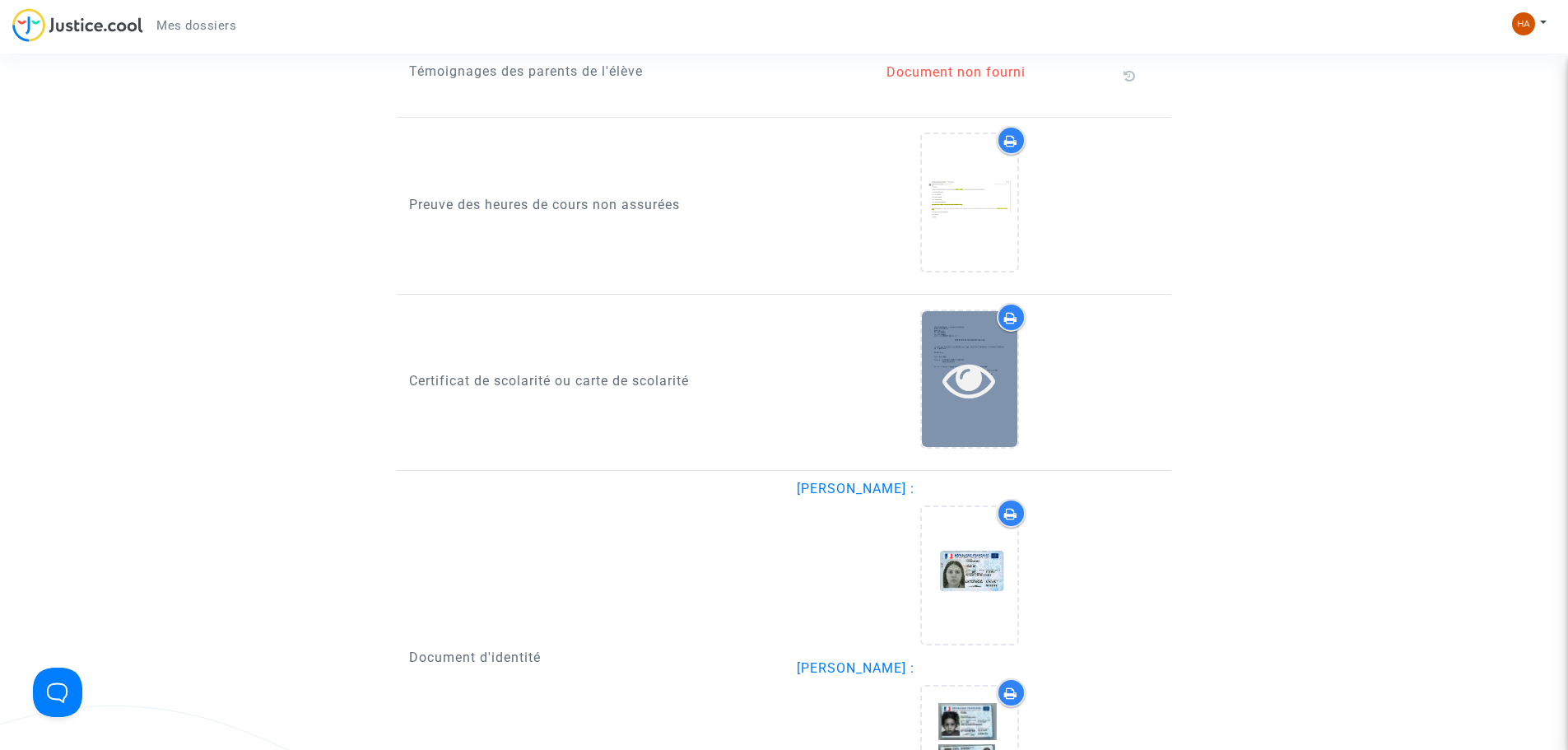
scroll to position [1399, 0]
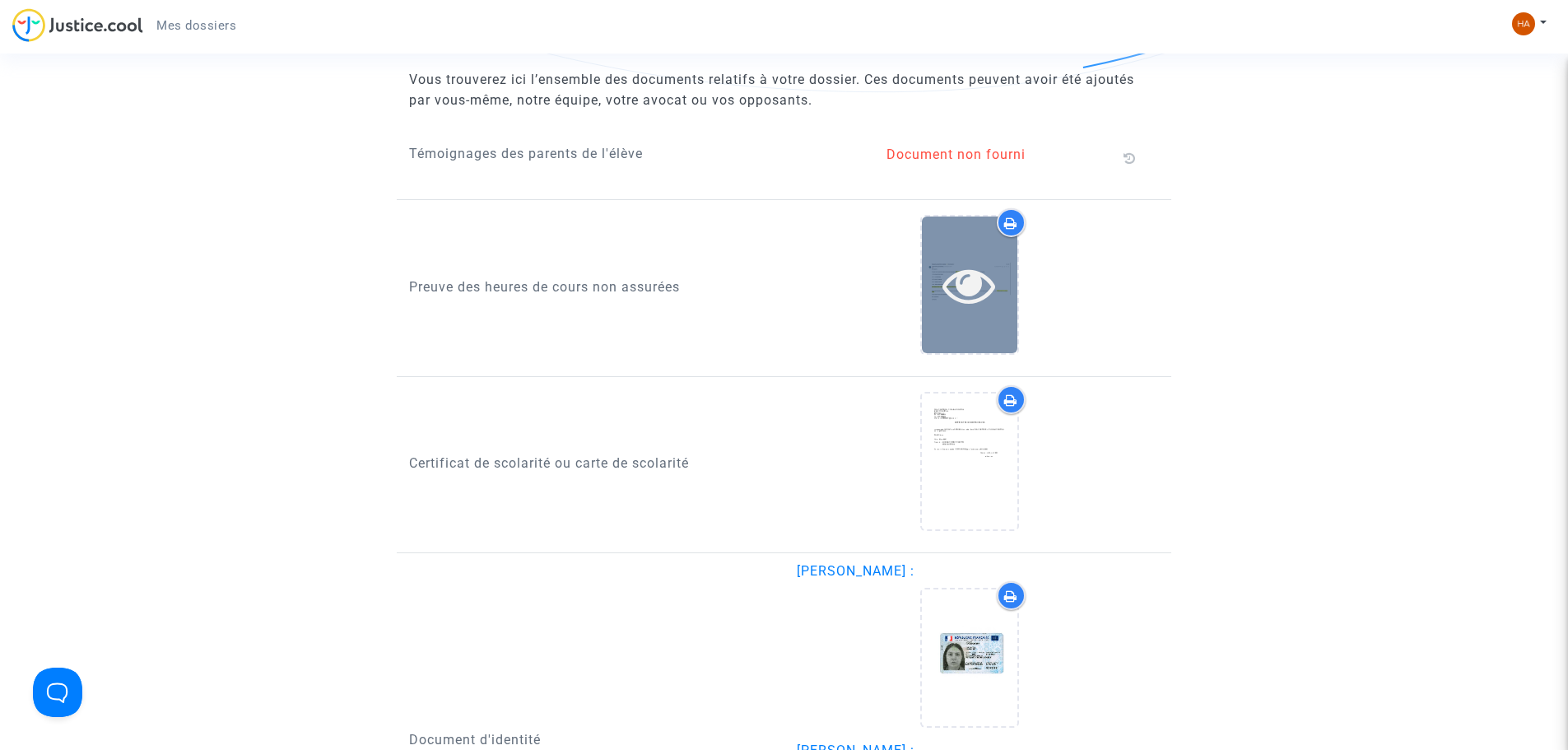
click at [970, 294] on icon at bounding box center [968, 285] width 53 height 52
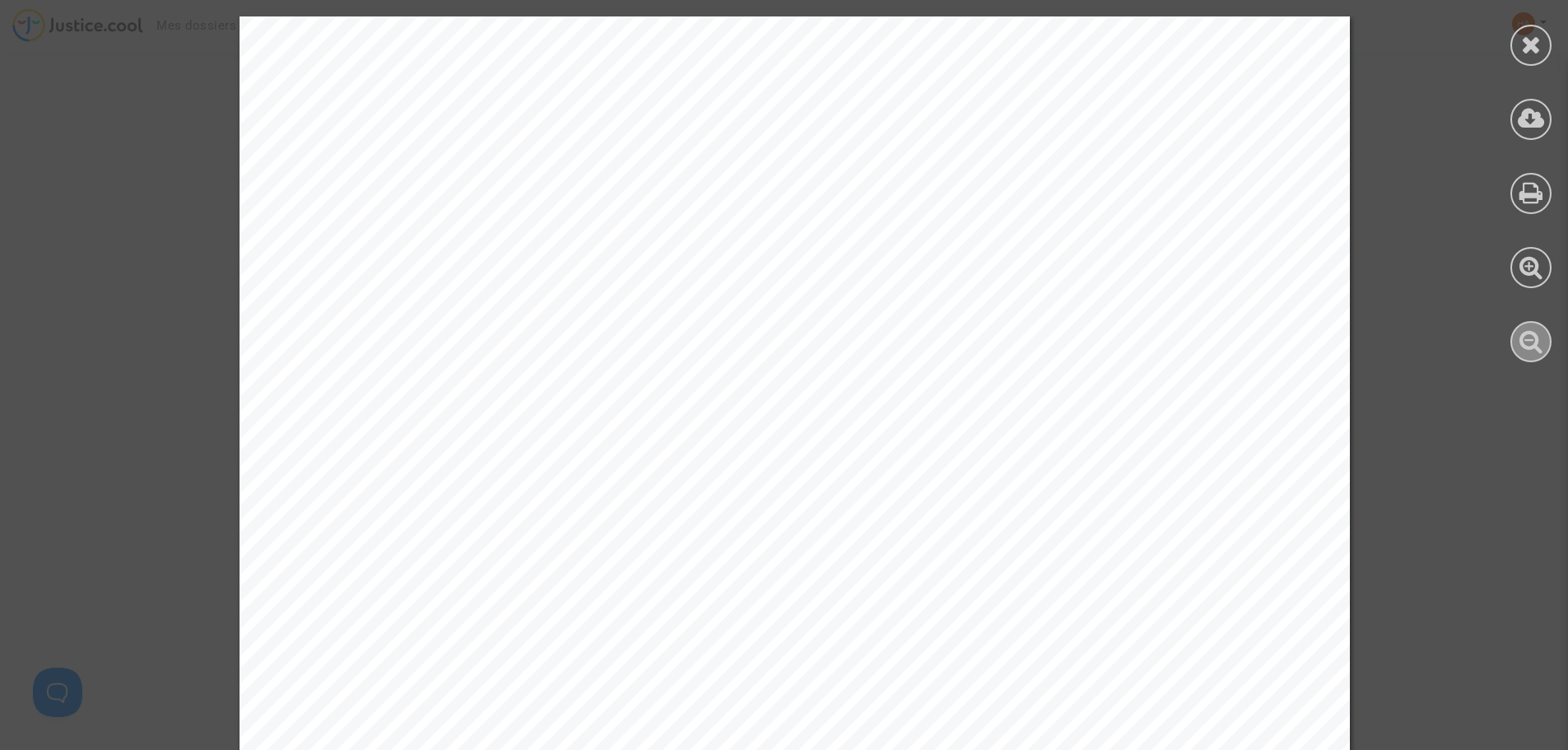
click at [1517, 356] on div at bounding box center [1530, 341] width 41 height 41
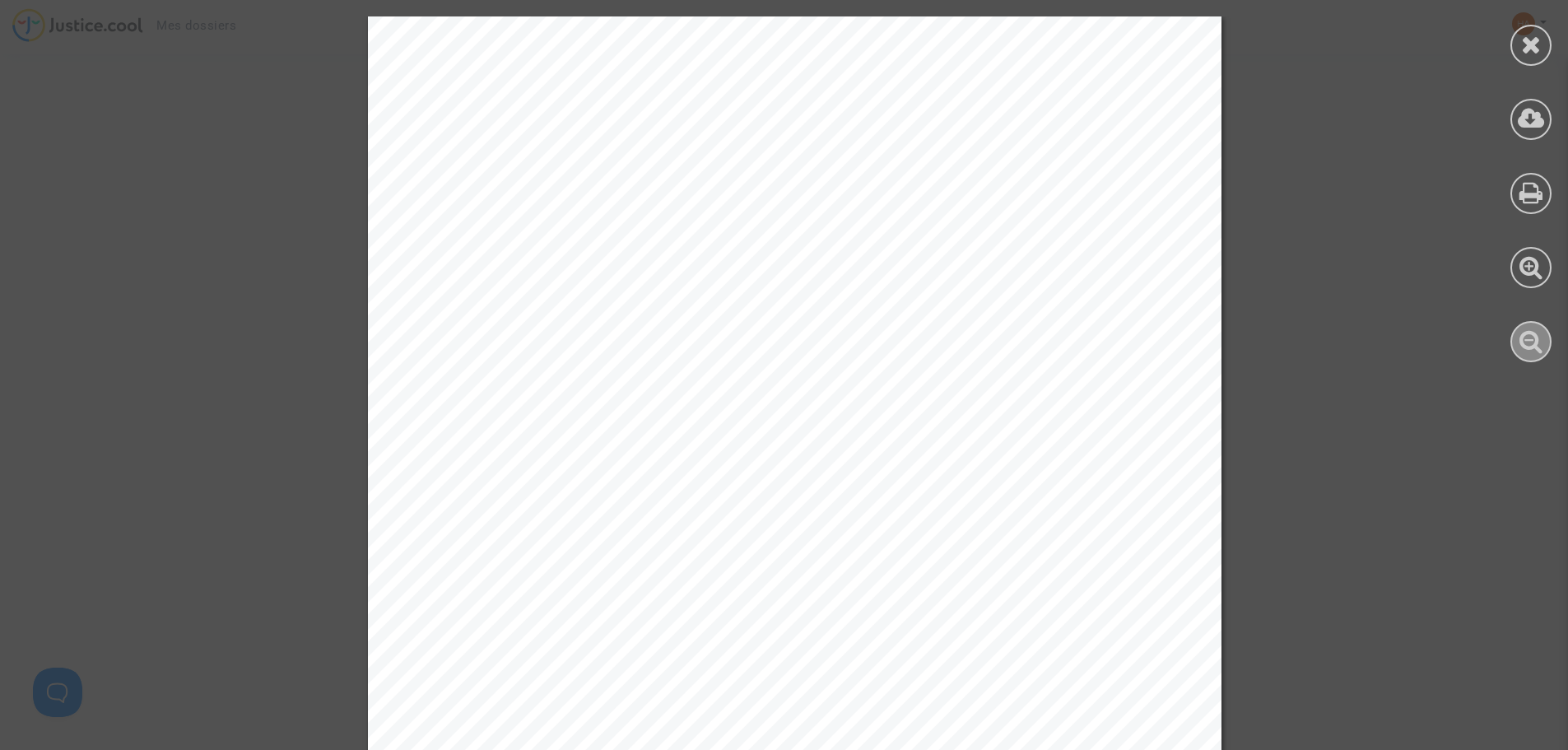
click at [1517, 356] on div at bounding box center [1530, 341] width 41 height 41
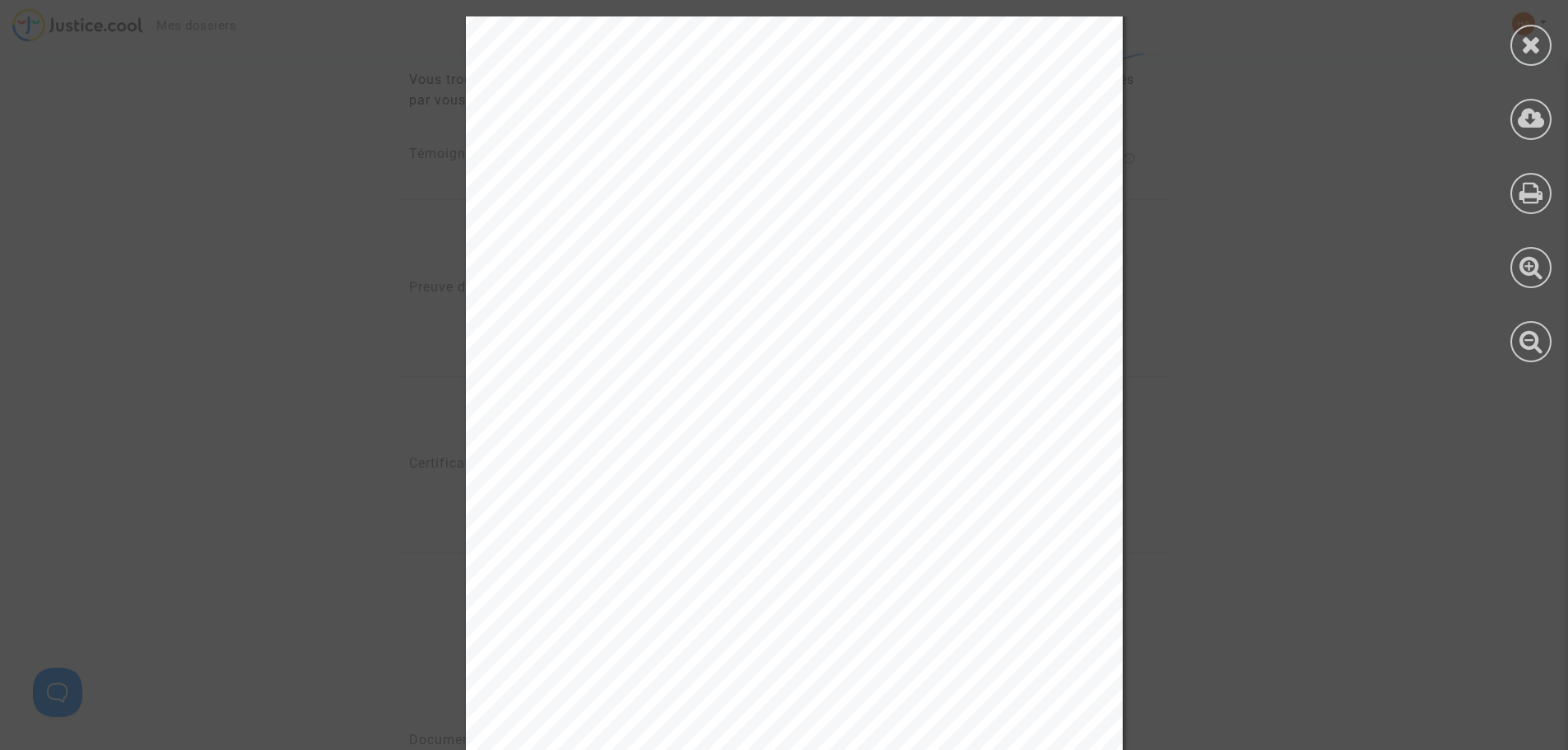
scroll to position [17038, 0]
click at [1513, 46] on div at bounding box center [1530, 45] width 41 height 41
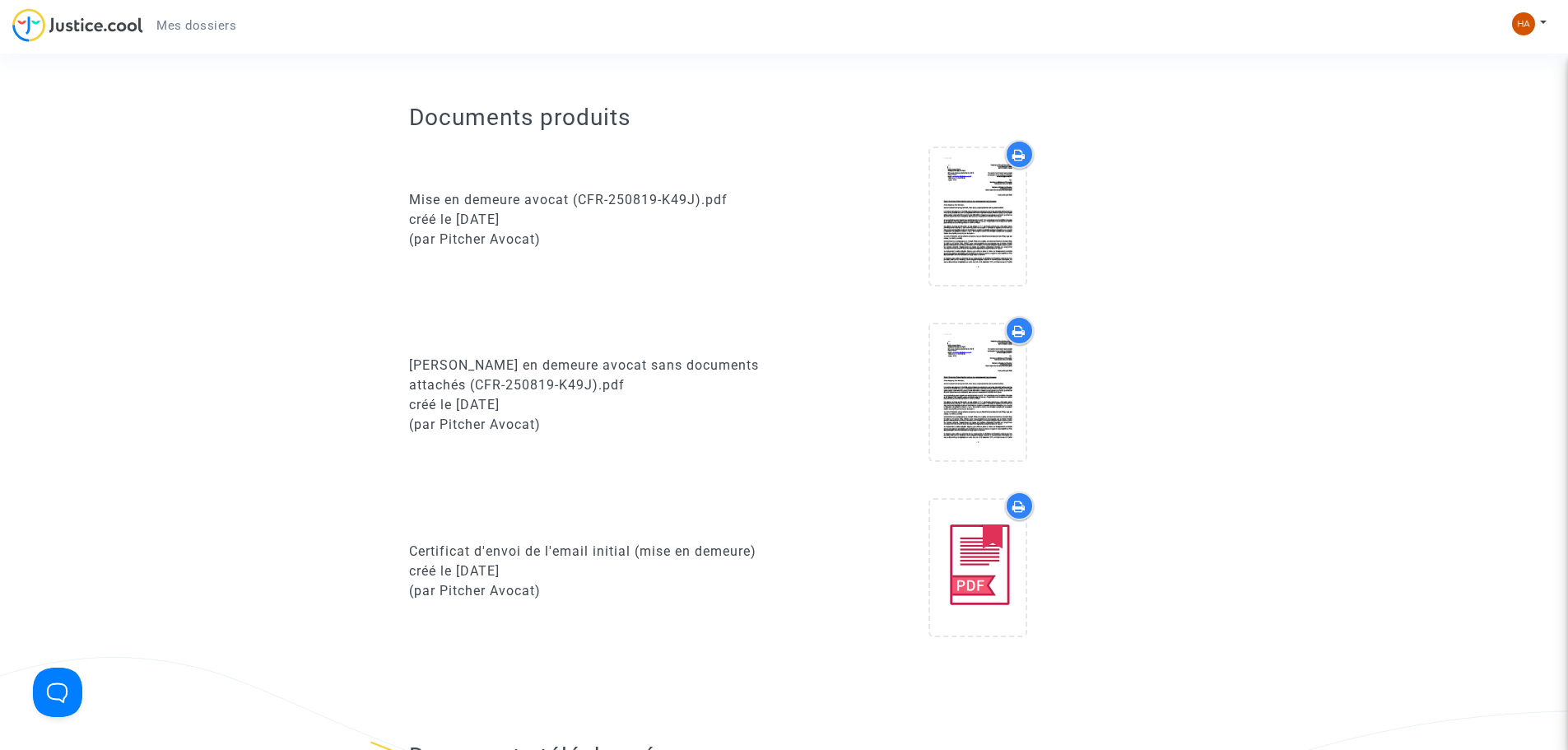
scroll to position [576, 0]
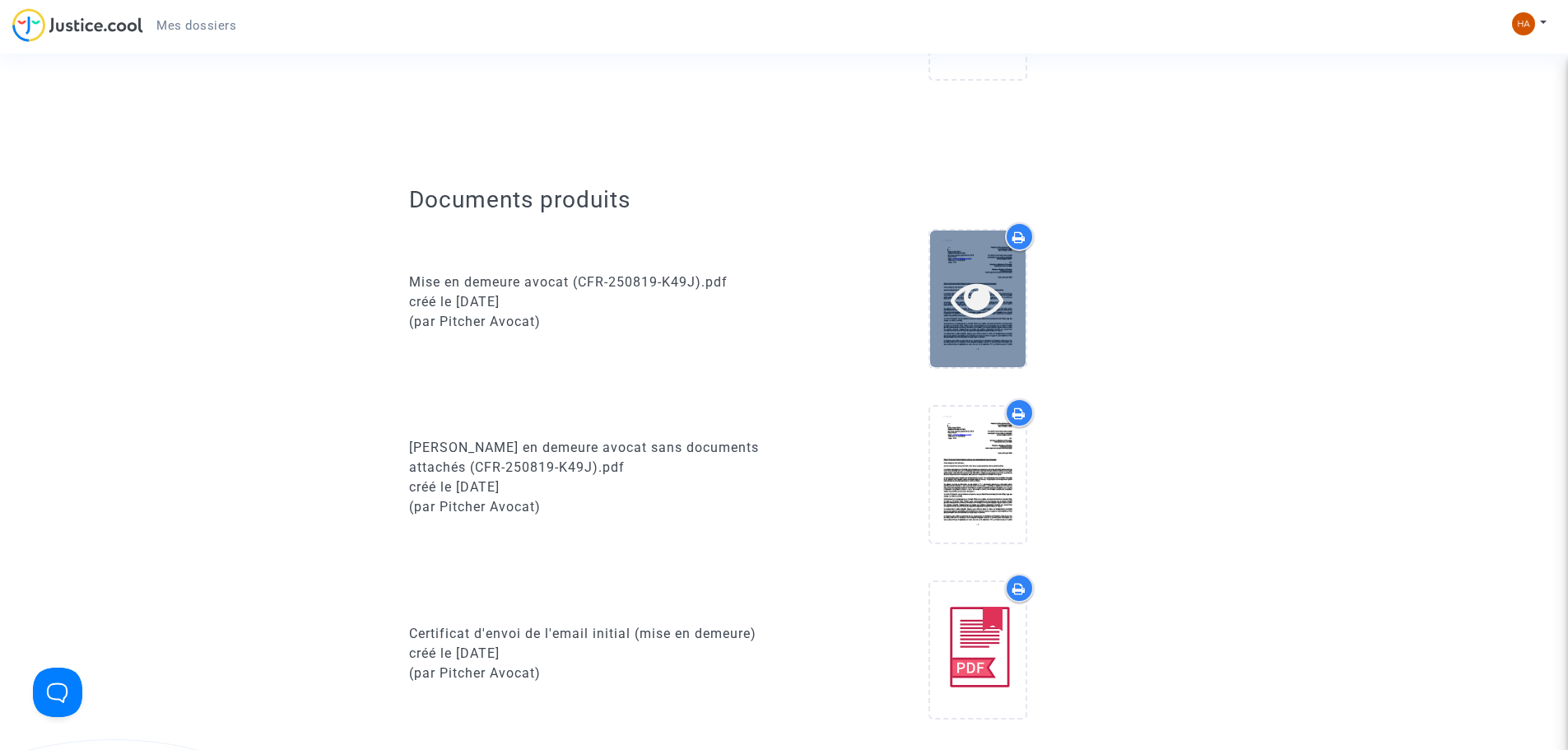
click at [984, 291] on icon at bounding box center [977, 299] width 53 height 52
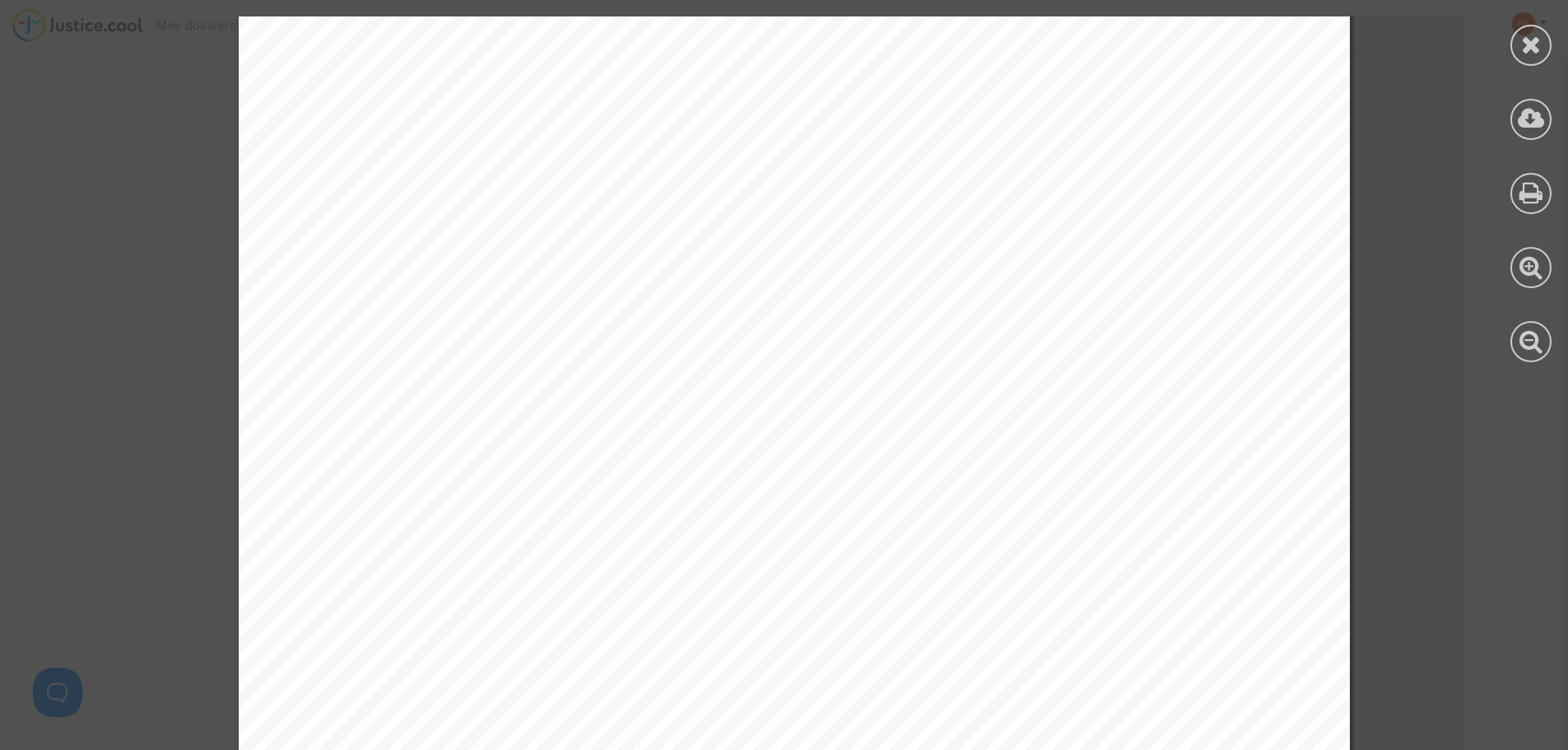
scroll to position [411, 0]
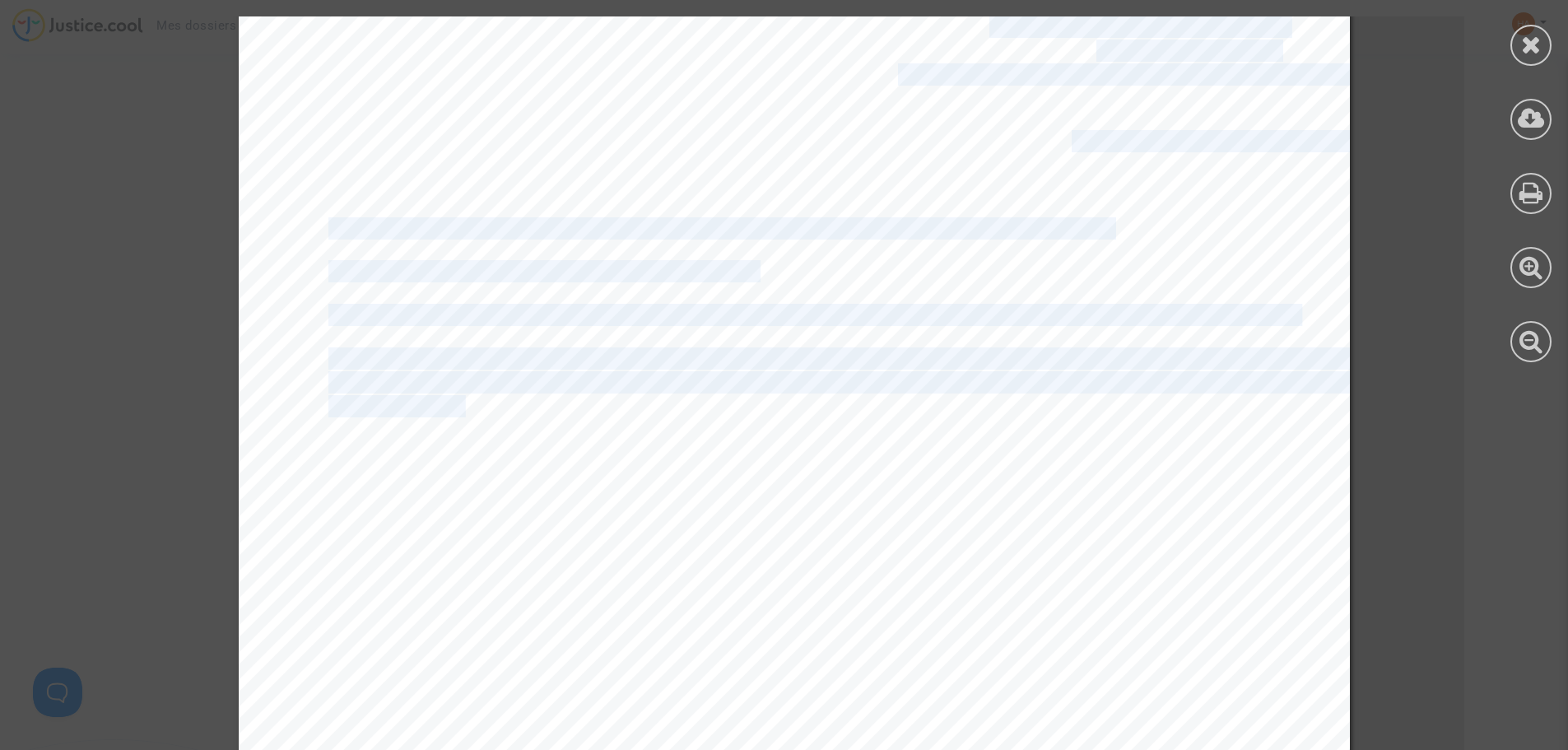
drag, startPoint x: 466, startPoint y: 396, endPoint x: 818, endPoint y: 394, distance: 352.0
click at [818, 394] on div "Maître [PERSON_NAME] Avocat au Barreau de Paris [STREET_ADDRESS] Email : [EMAIL…" at bounding box center [795, 389] width 1111 height 1570
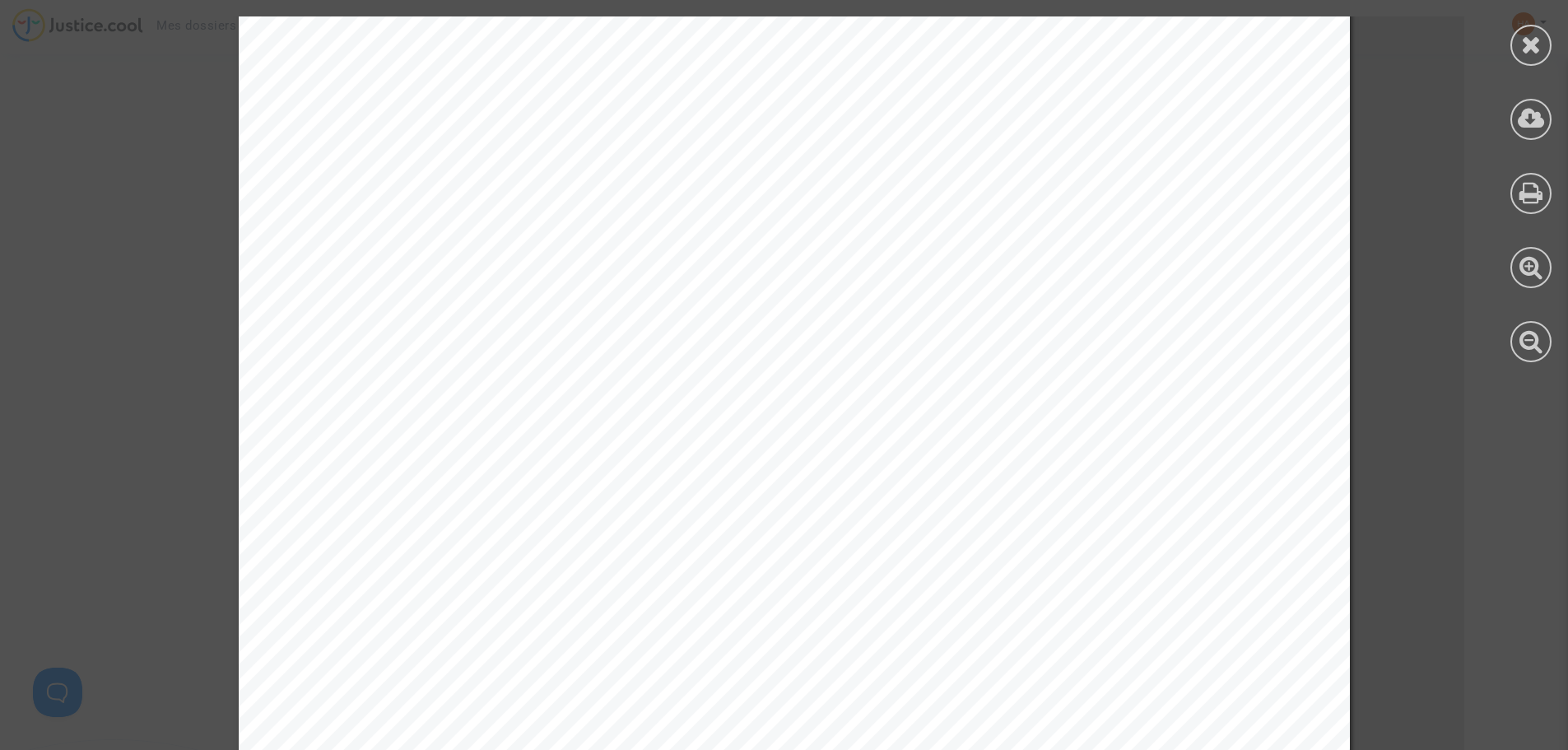
click at [818, 405] on span "Petite section maternelle PS3 durant l’année [DATE]-[DATE]. Il ressort de ces p…" at bounding box center [860, 406] width 1062 height 19
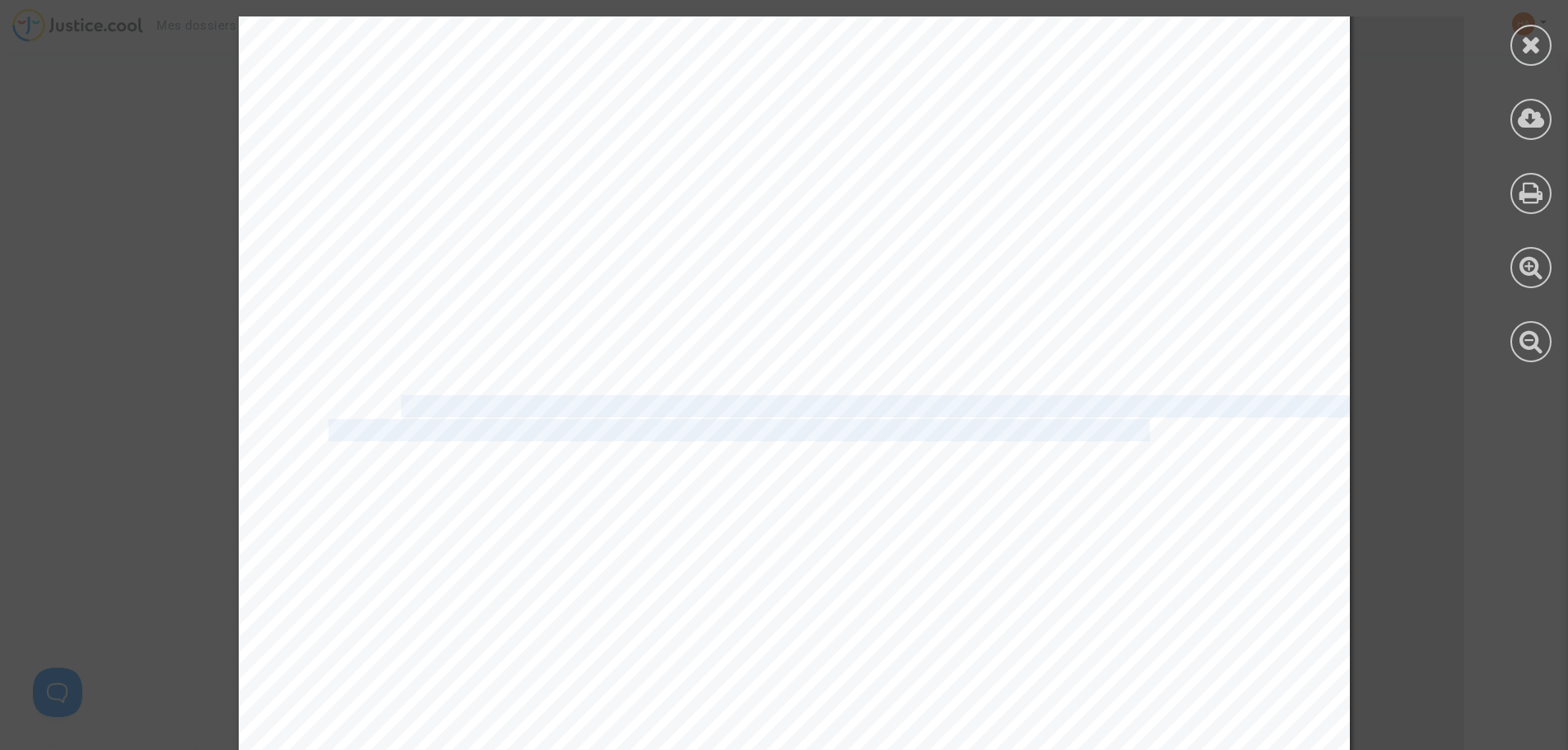
drag, startPoint x: 588, startPoint y: 410, endPoint x: 1141, endPoint y: 421, distance: 553.1
click at [1141, 421] on div "Maître [PERSON_NAME] Avocat au Barreau de Paris [STREET_ADDRESS] Email : [EMAIL…" at bounding box center [795, 389] width 1111 height 1570
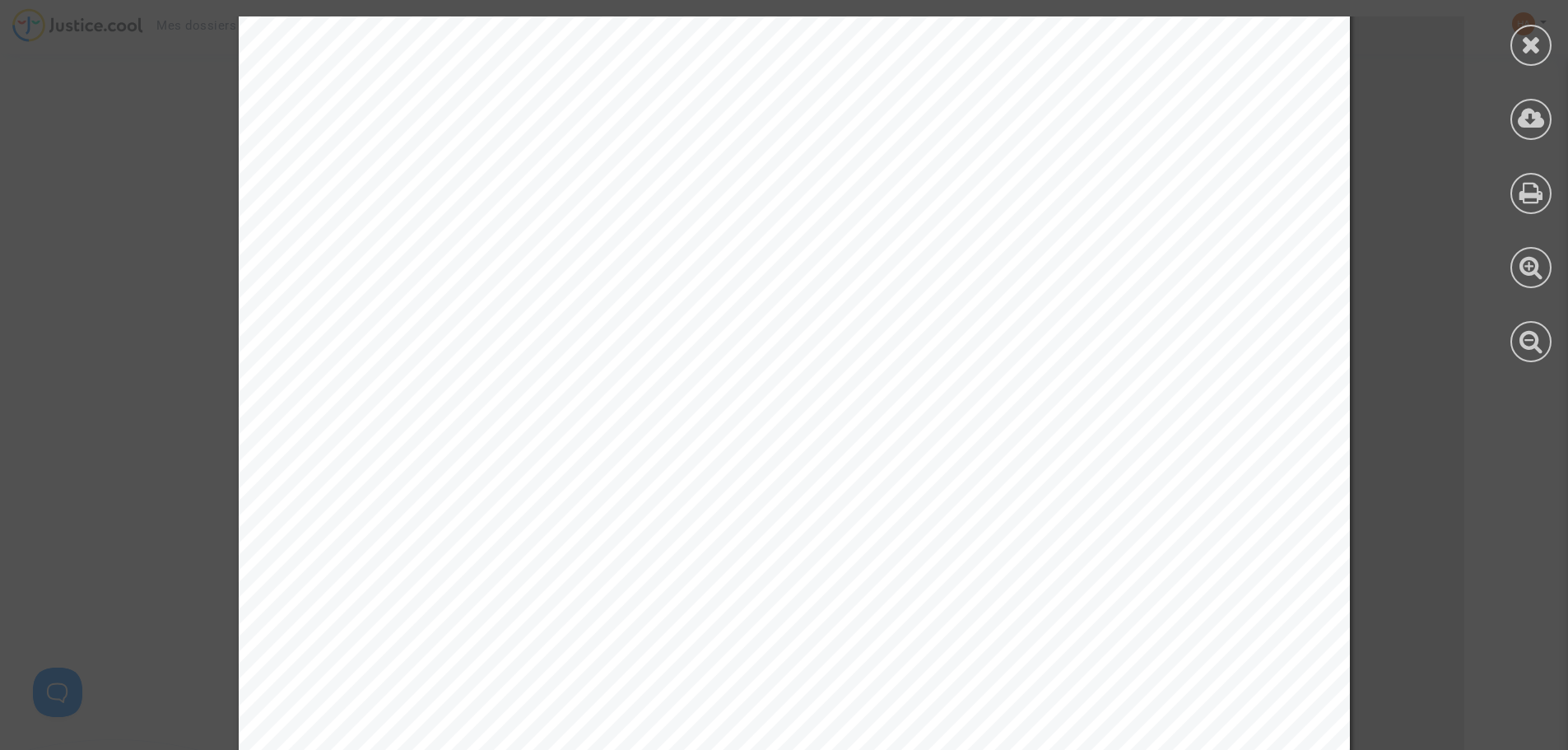
drag, startPoint x: 468, startPoint y: 403, endPoint x: 876, endPoint y: 403, distance: 408.0
click at [876, 403] on div "Maître [PERSON_NAME] Avocat au Barreau de Paris [STREET_ADDRESS] Email : [EMAIL…" at bounding box center [795, 307] width 1111 height 1570
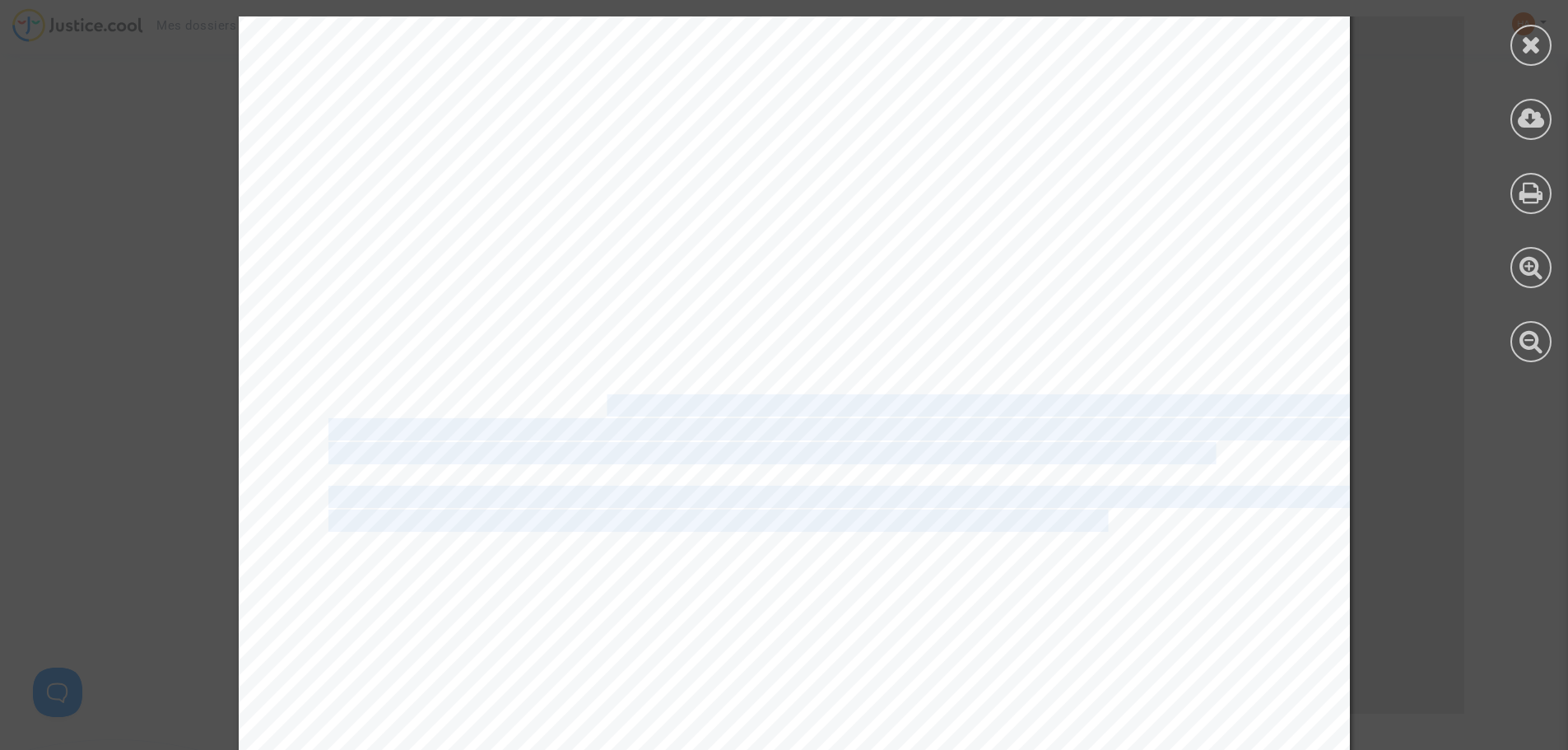
drag, startPoint x: 597, startPoint y: 416, endPoint x: 1093, endPoint y: 519, distance: 506.6
click at [457, 460] on span "d’enseignement tels que définis par les dispositions législatives et réglementa…" at bounding box center [768, 453] width 881 height 19
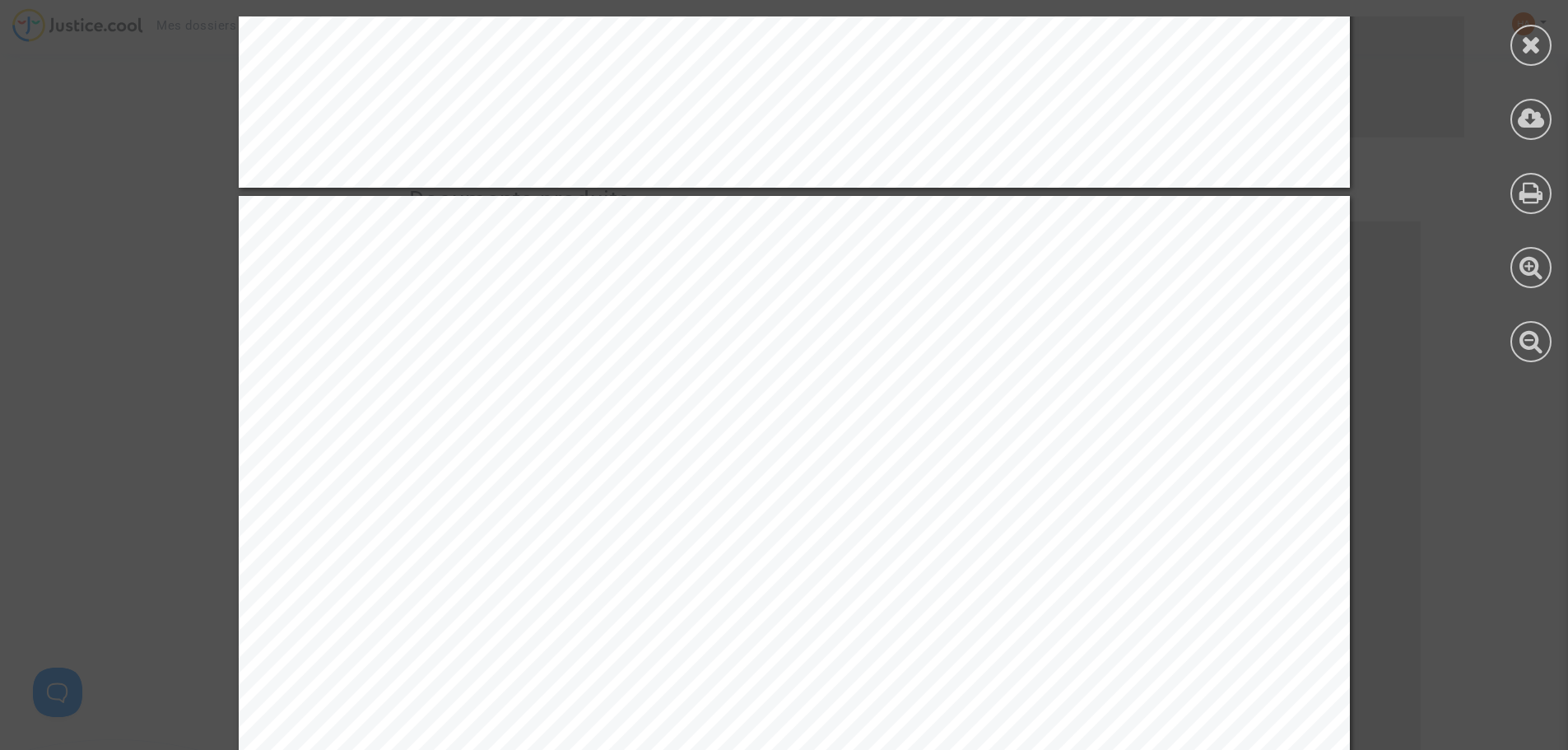
scroll to position [1481, 0]
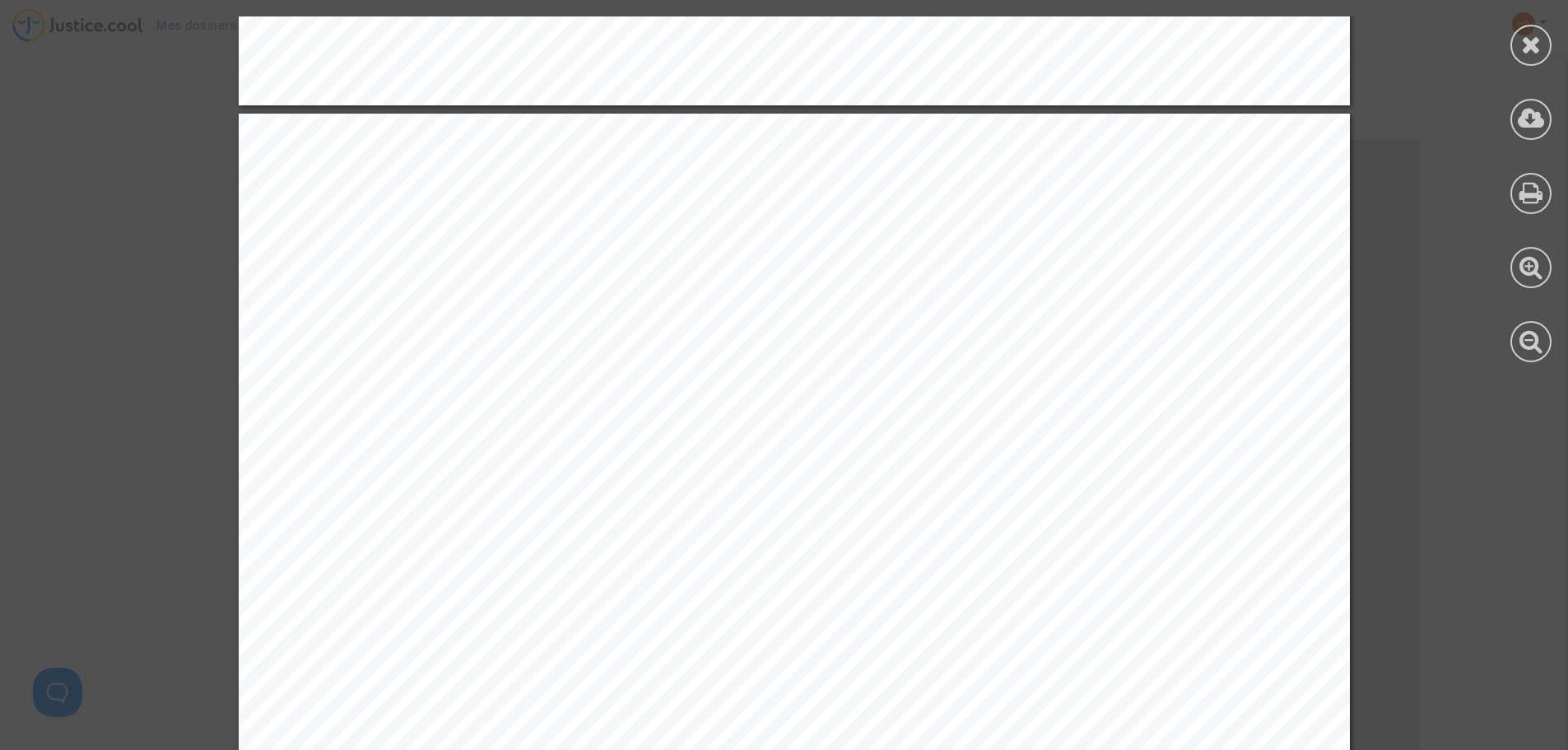
click at [540, 522] on span "une demande préalable en indemnisation de nature à faire courir le délai de deu…" at bounding box center [838, 519] width 1020 height 19
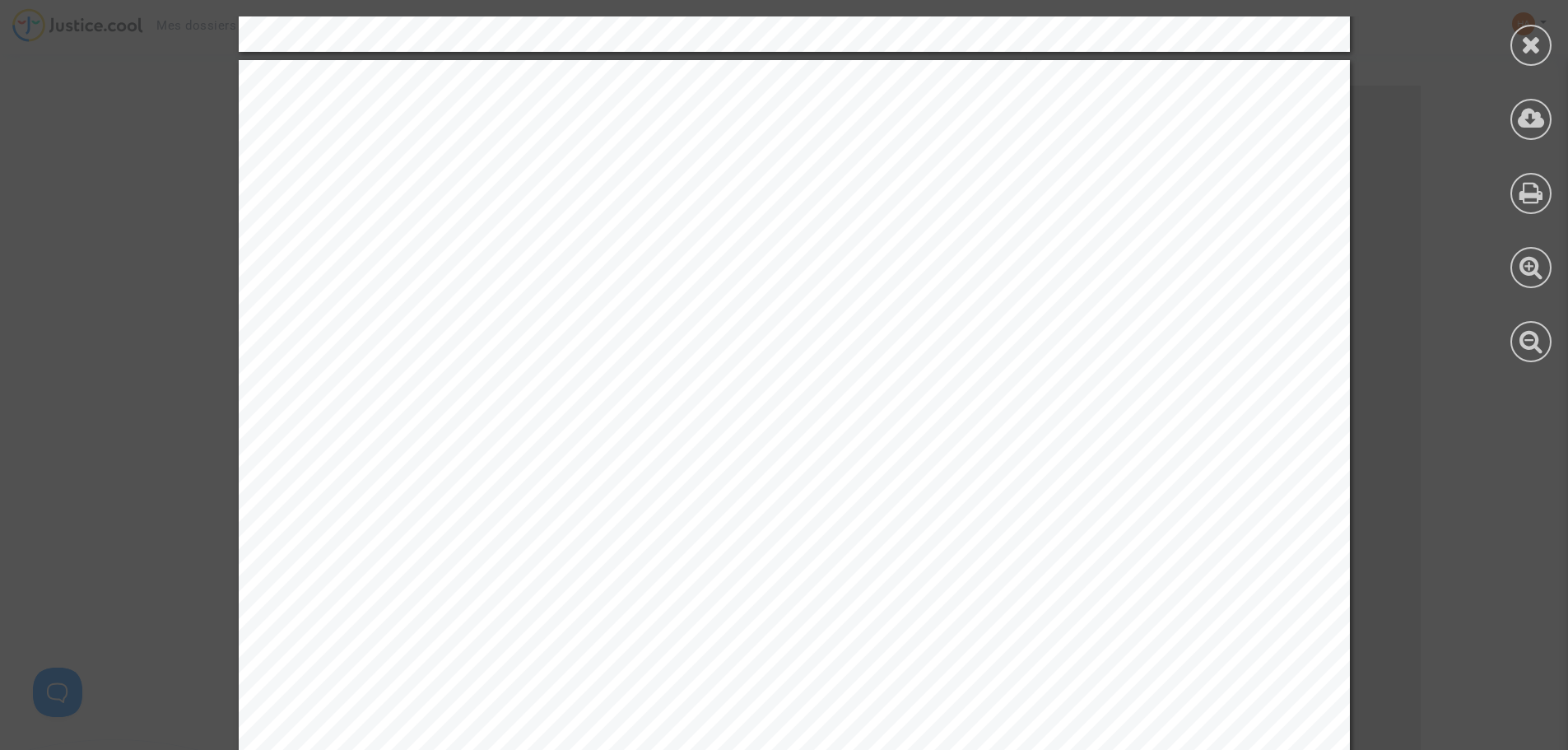
scroll to position [1564, 0]
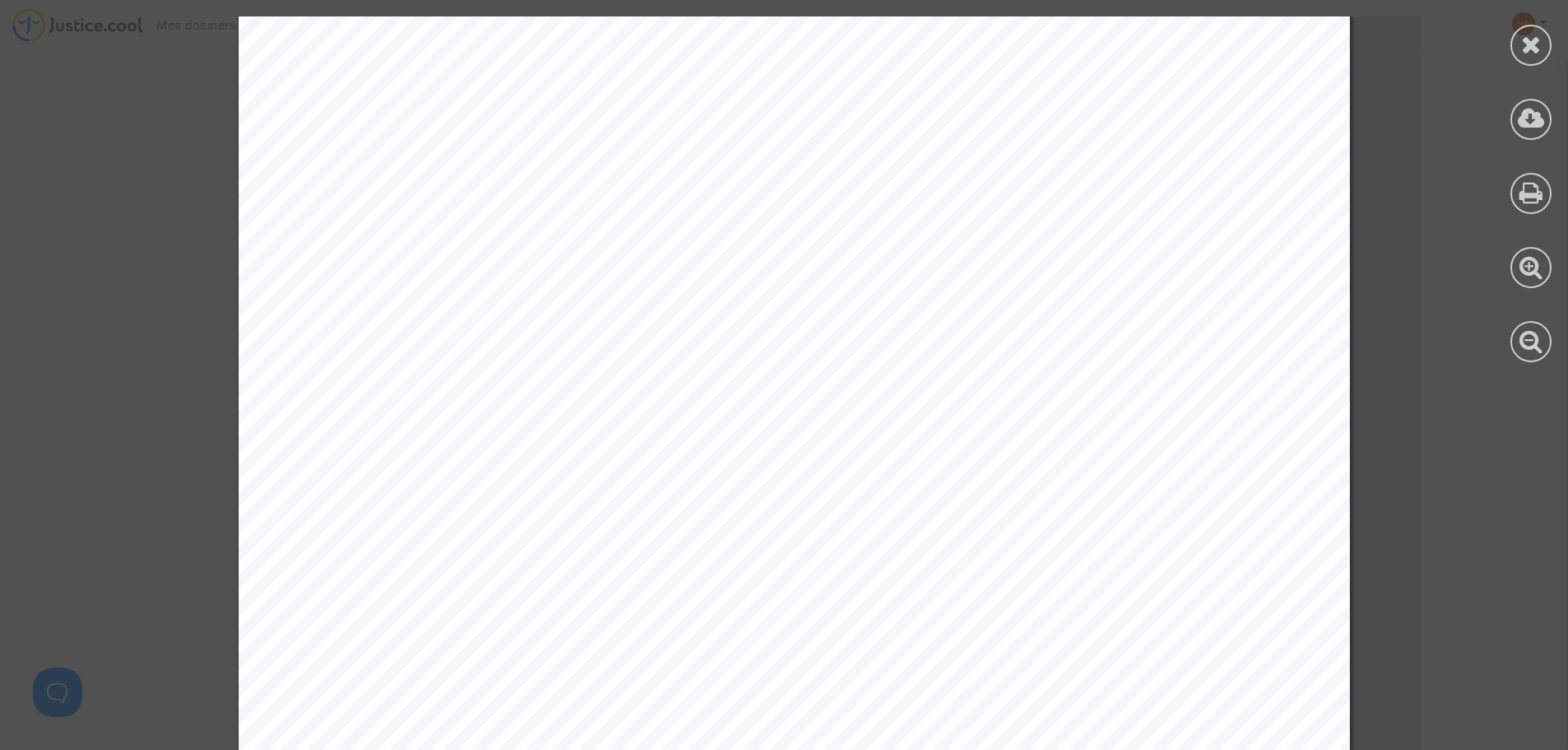
scroll to position [1646, 0]
